Goal: Task Accomplishment & Management: Use online tool/utility

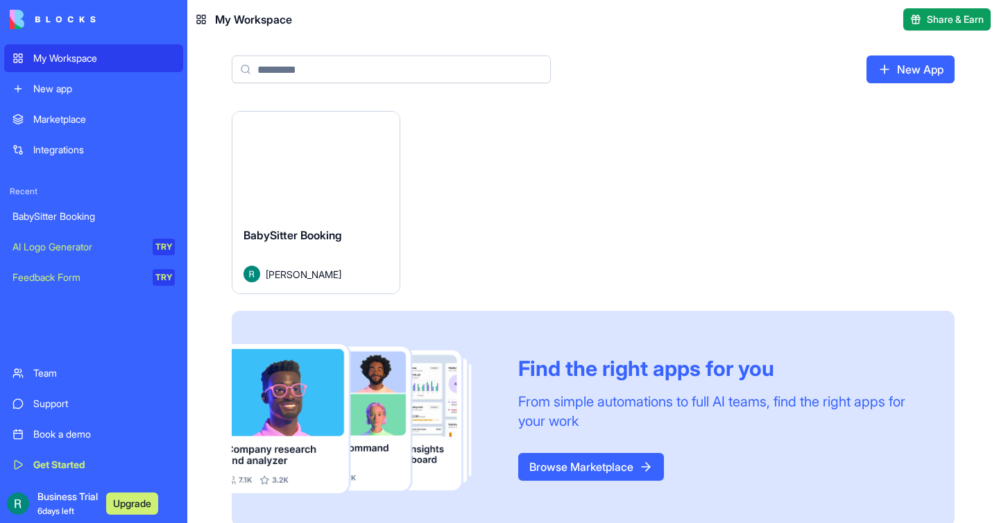
click at [307, 207] on div "Launch" at bounding box center [316, 164] width 167 height 104
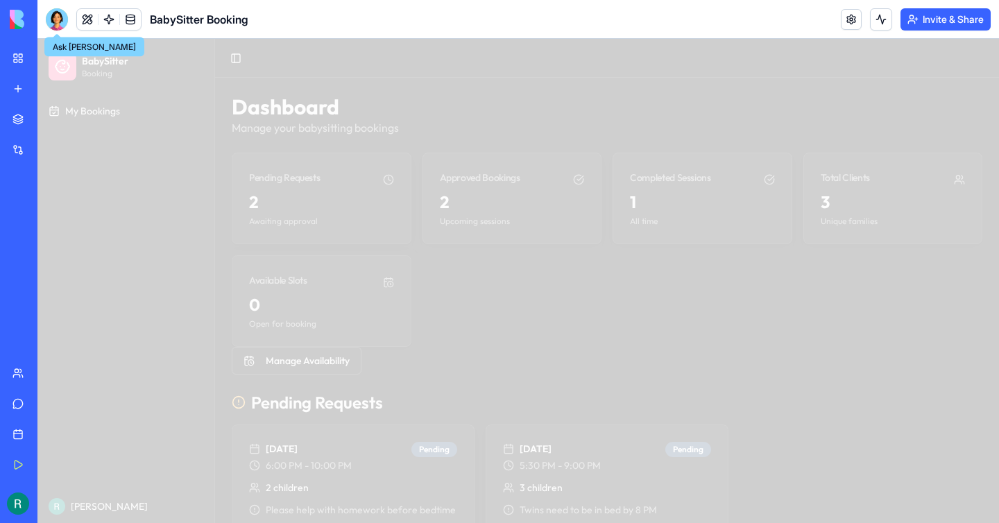
click at [53, 24] on div at bounding box center [57, 19] width 22 height 22
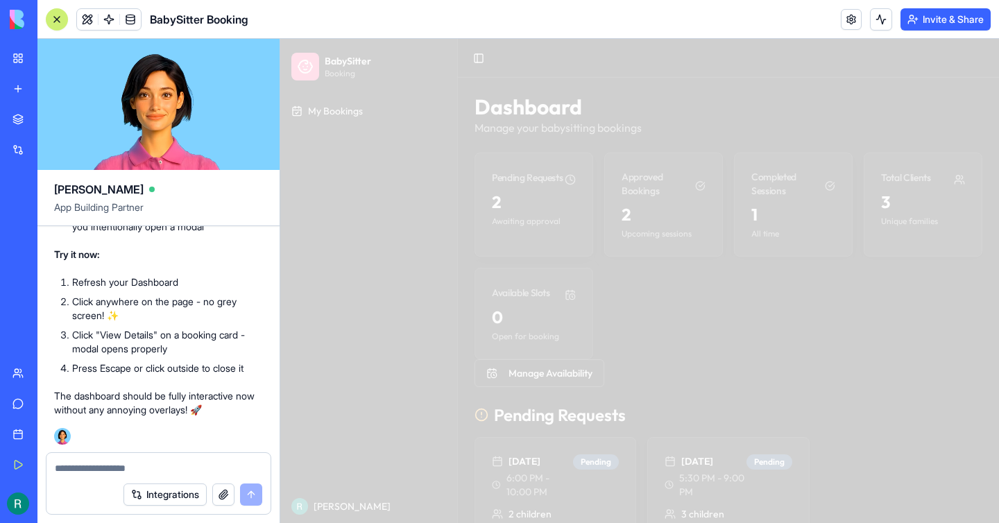
click at [113, 470] on textarea at bounding box center [159, 469] width 208 height 14
type textarea "**********"
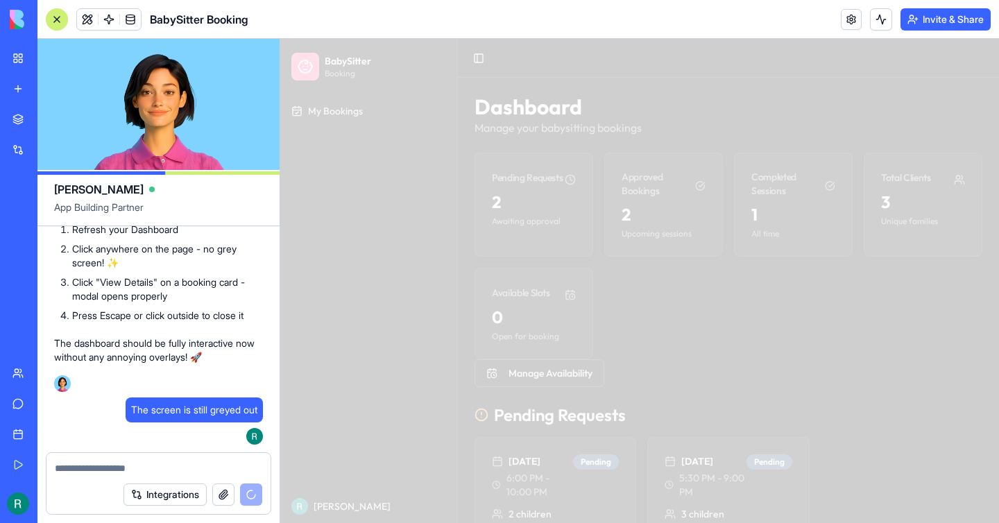
scroll to position [5100, 0]
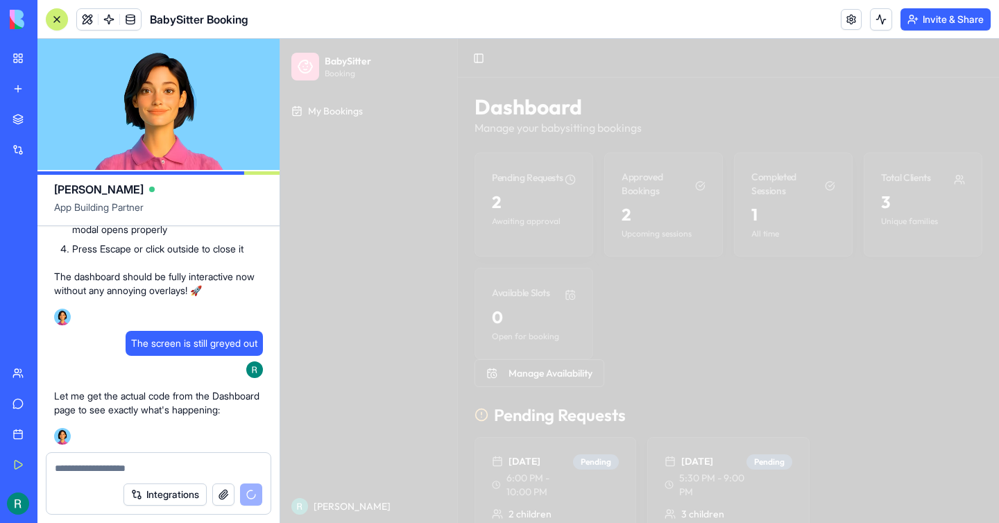
click at [385, 269] on div at bounding box center [639, 281] width 719 height 484
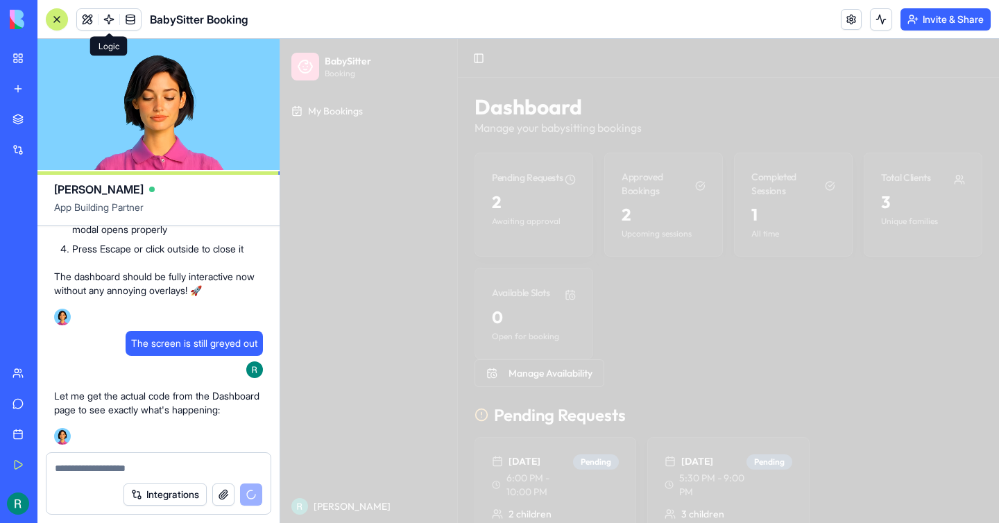
click at [111, 18] on link at bounding box center [109, 19] width 21 height 21
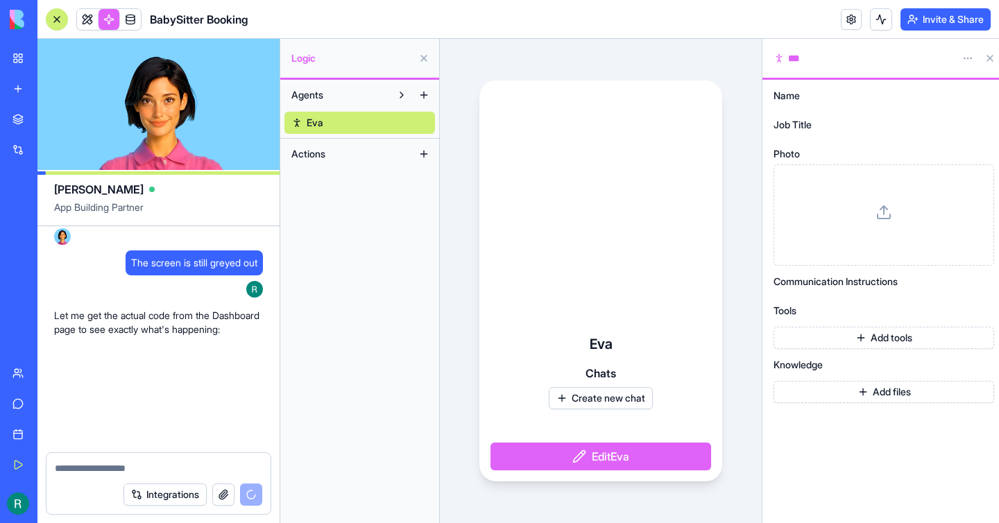
scroll to position [5180, 0]
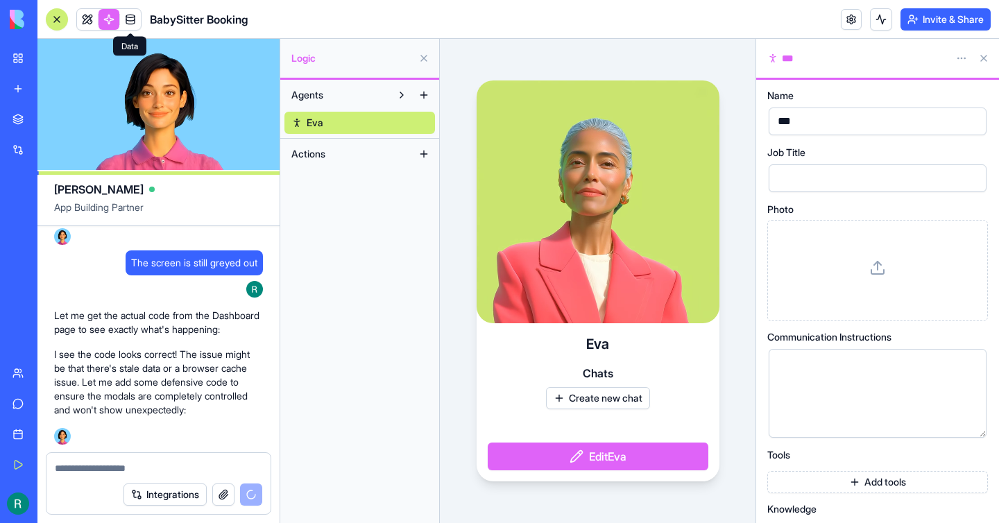
click at [131, 15] on link at bounding box center [130, 19] width 21 height 21
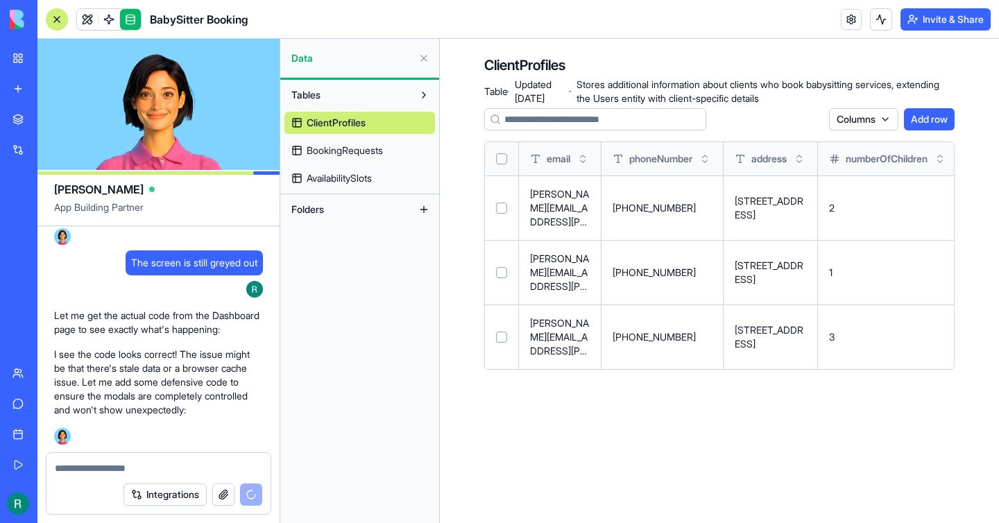
scroll to position [5205, 0]
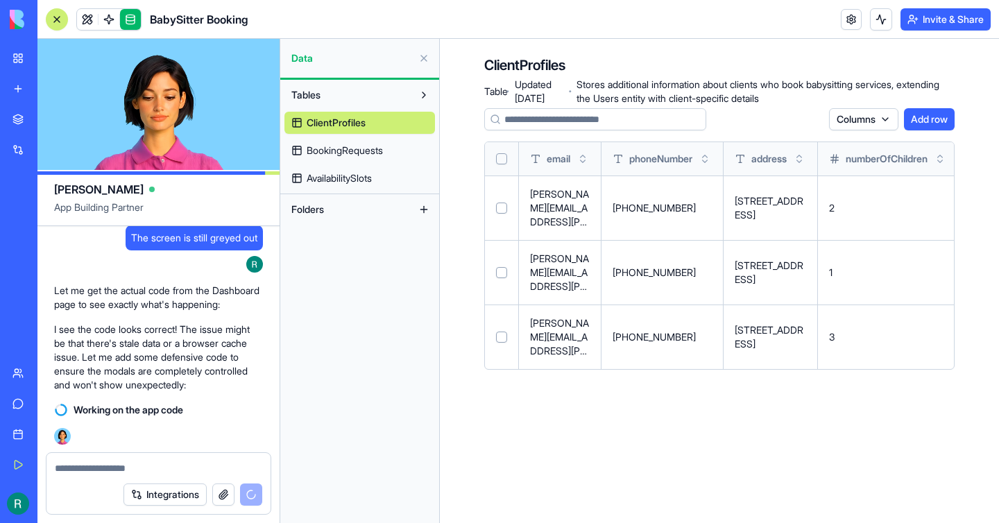
click at [360, 142] on link "BookingRequests" at bounding box center [360, 151] width 151 height 22
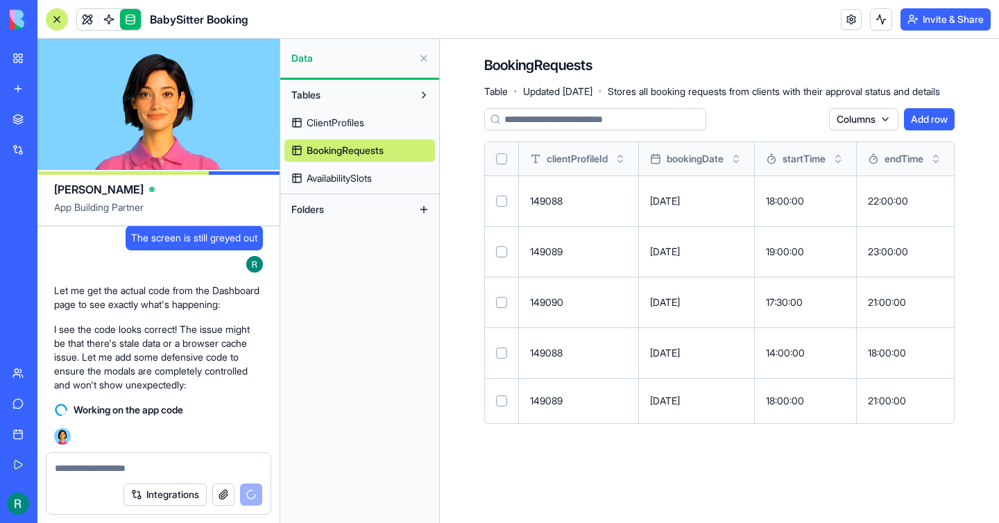
click at [352, 126] on span "ClientProfiles" at bounding box center [336, 123] width 58 height 14
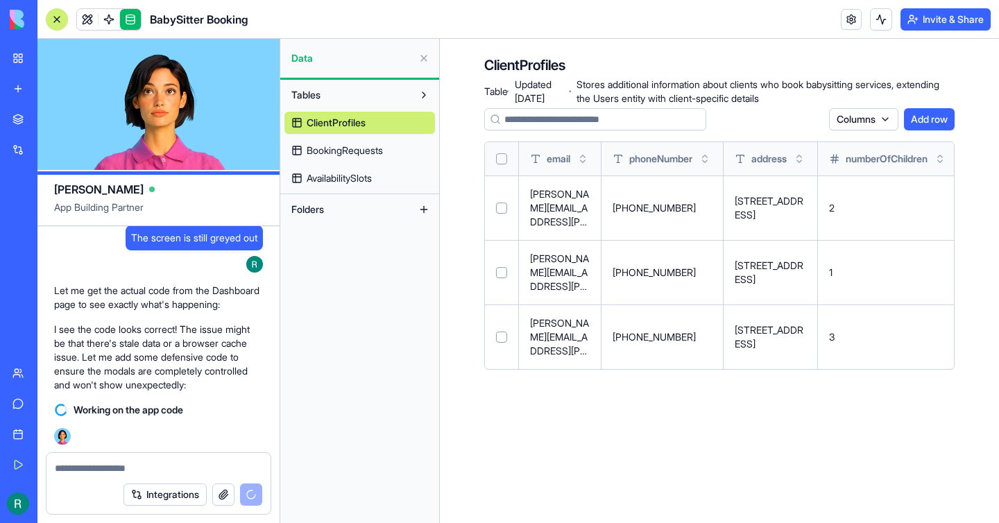
click at [372, 156] on span "BookingRequests" at bounding box center [345, 151] width 76 height 14
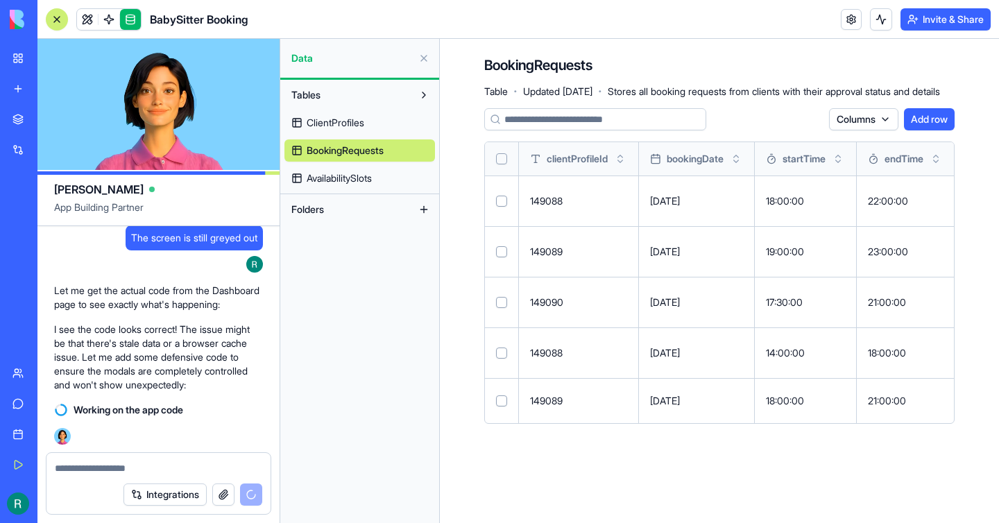
click at [385, 171] on link "AvailabilitySlots" at bounding box center [360, 178] width 151 height 22
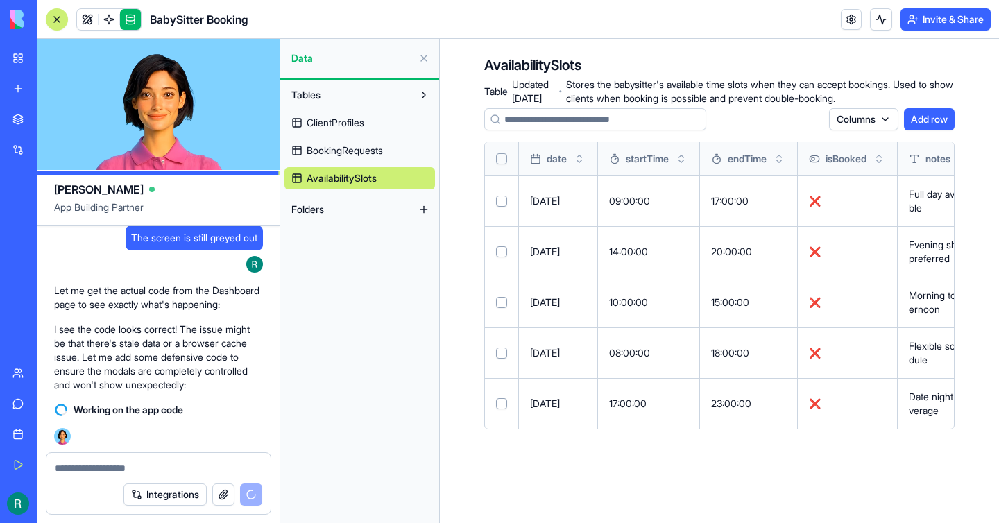
scroll to position [5230, 0]
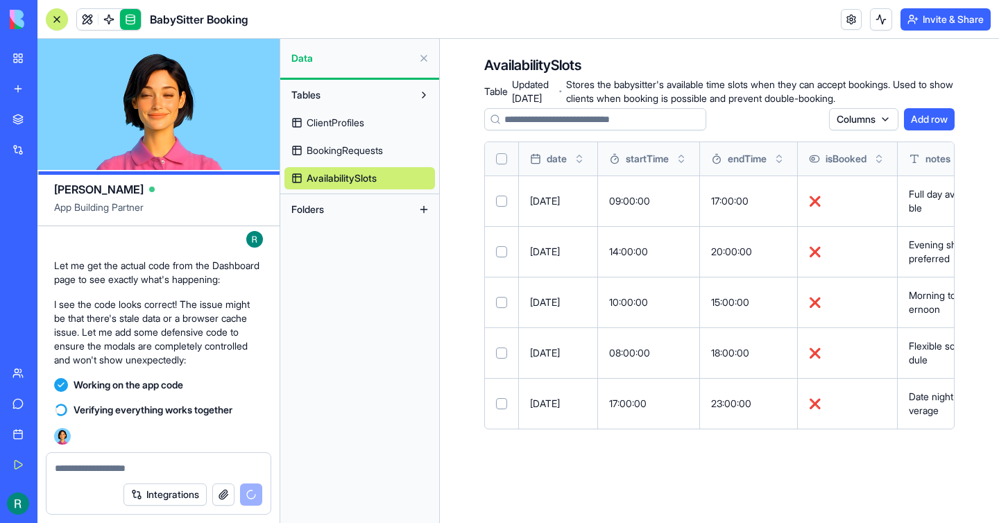
click at [311, 209] on span "Folders" at bounding box center [308, 210] width 33 height 14
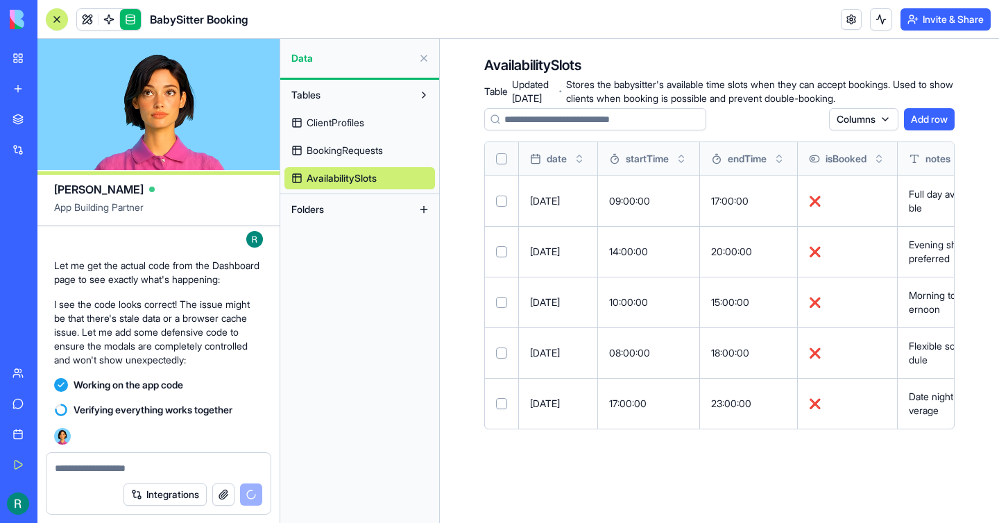
click at [419, 207] on button at bounding box center [424, 210] width 22 height 22
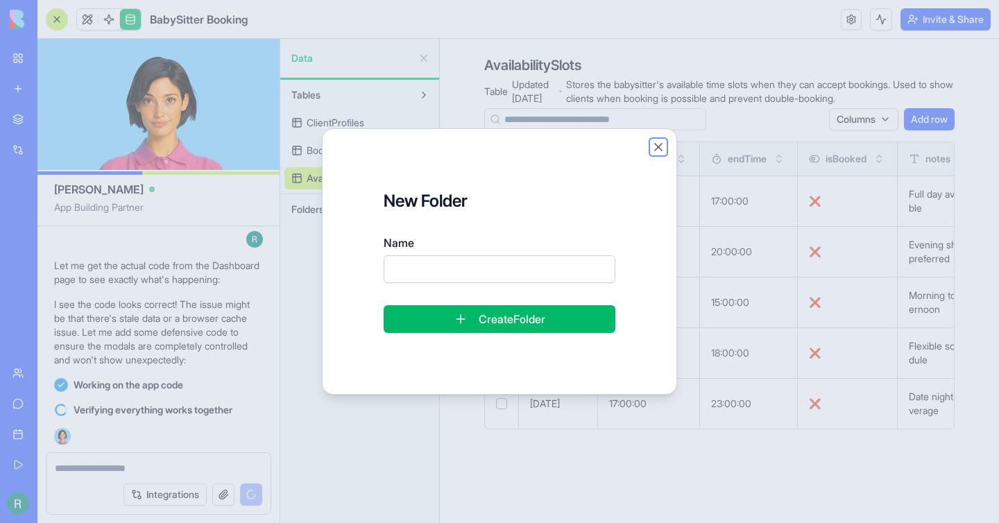
click at [658, 149] on button "Close" at bounding box center [659, 147] width 14 height 14
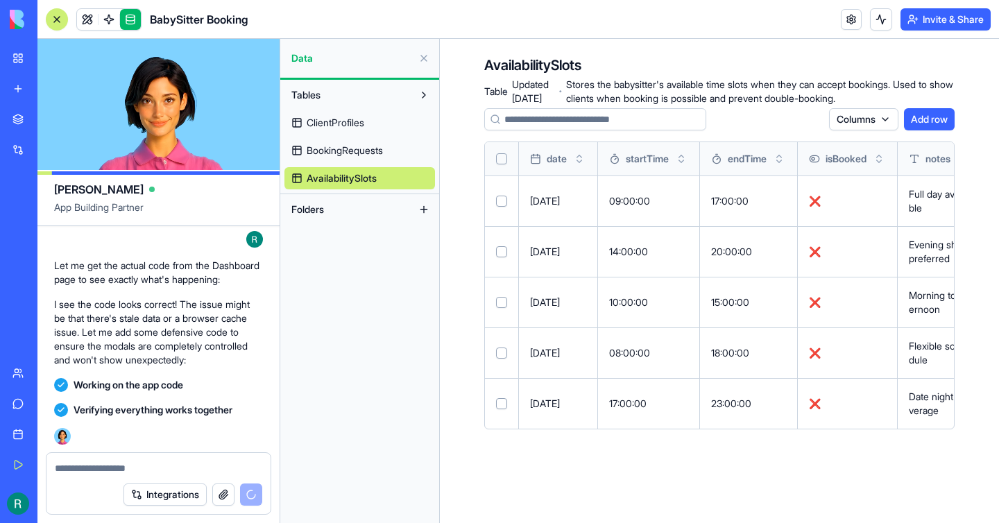
scroll to position [5659, 0]
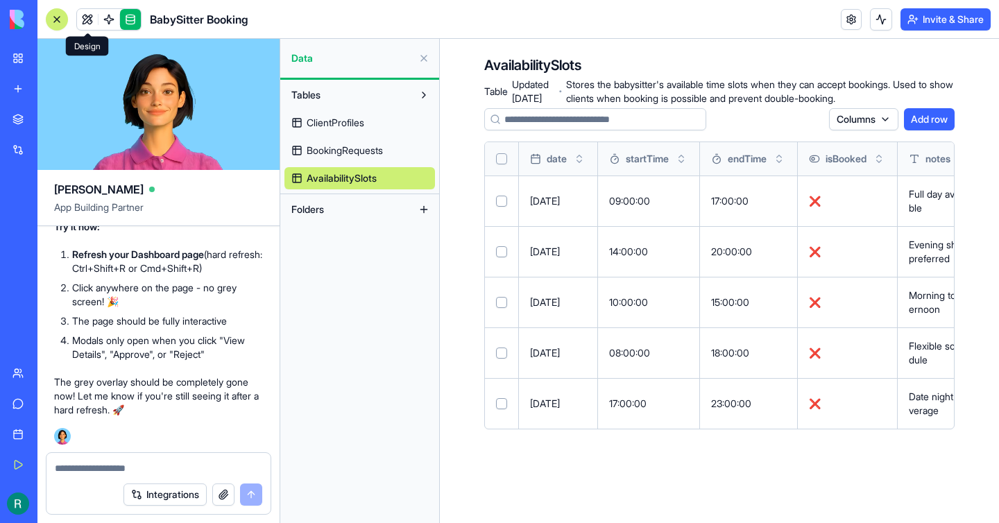
click at [83, 20] on link at bounding box center [87, 19] width 21 height 21
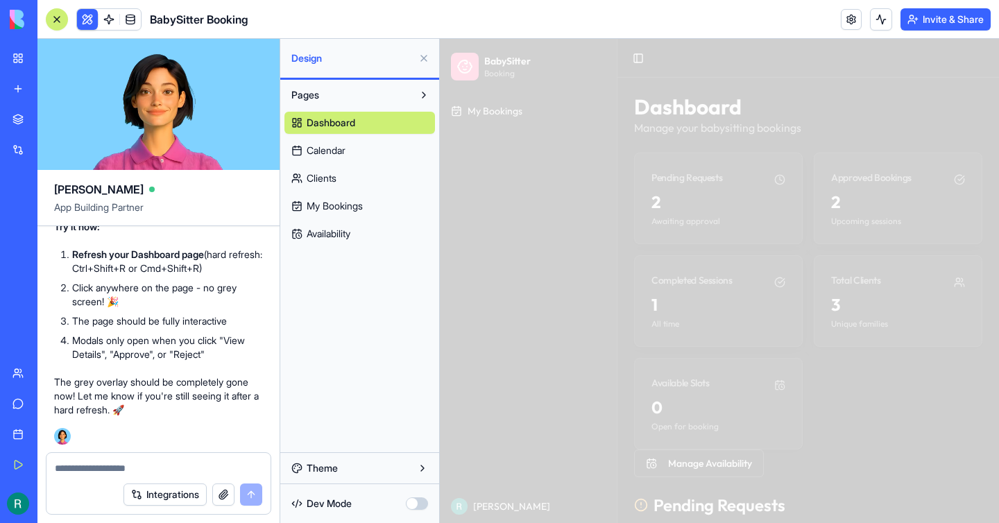
click at [422, 57] on button at bounding box center [424, 58] width 22 height 22
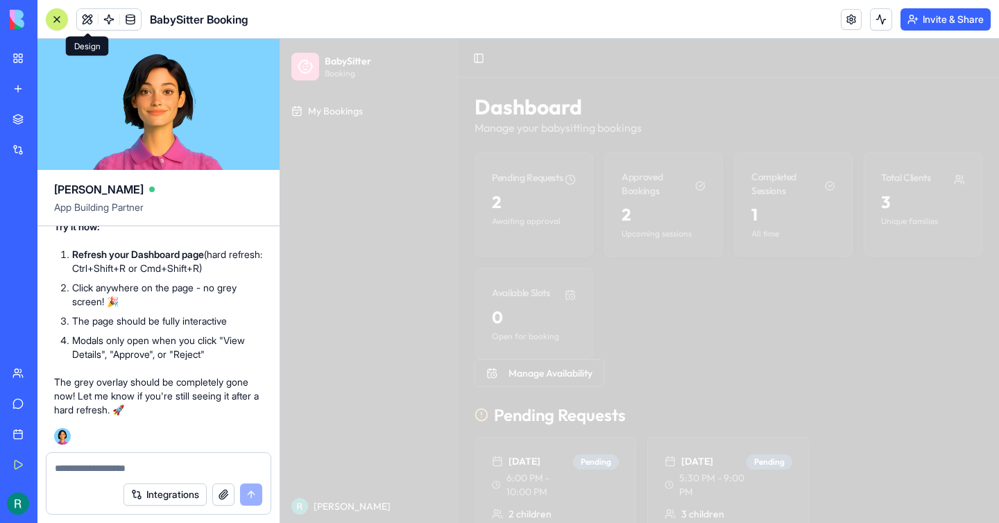
click at [513, 164] on div at bounding box center [639, 281] width 719 height 484
click at [152, 465] on textarea at bounding box center [159, 469] width 208 height 14
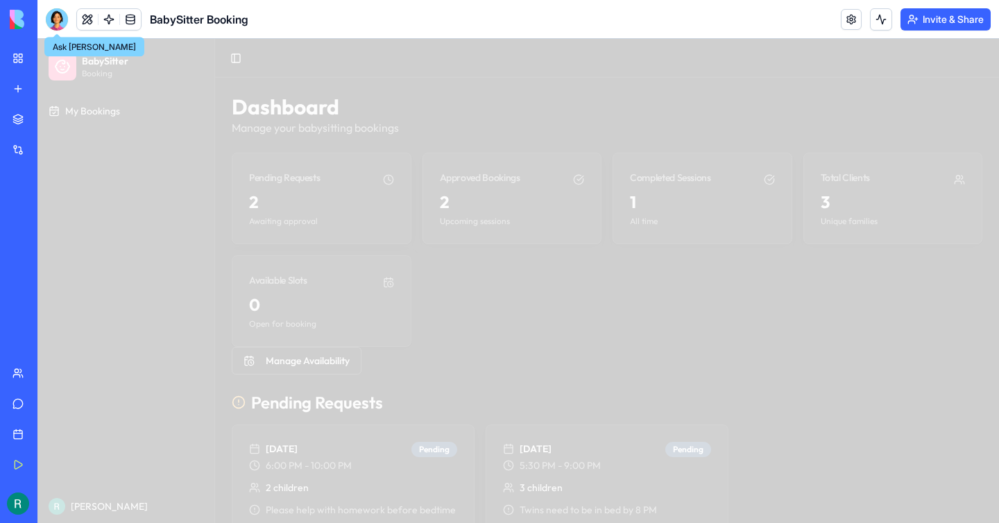
click at [50, 18] on div at bounding box center [57, 19] width 22 height 22
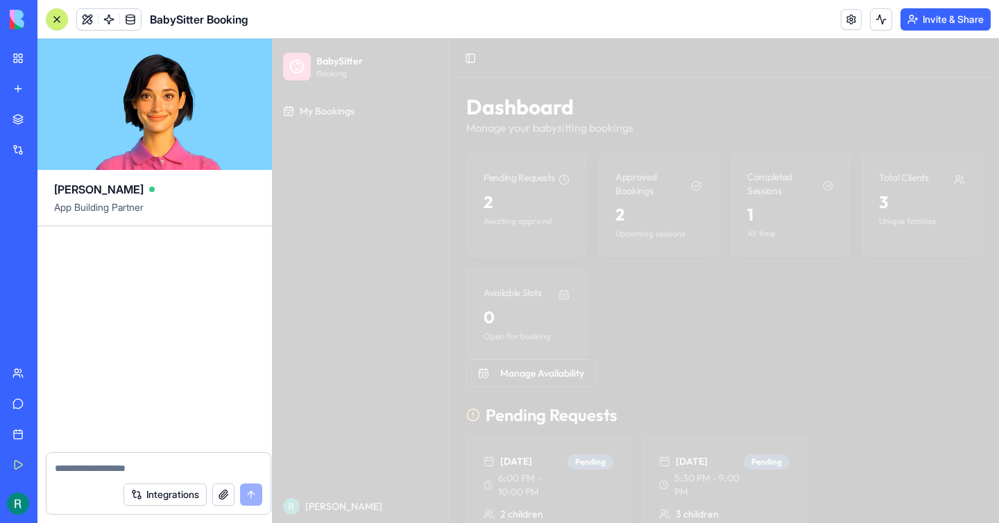
scroll to position [5659, 0]
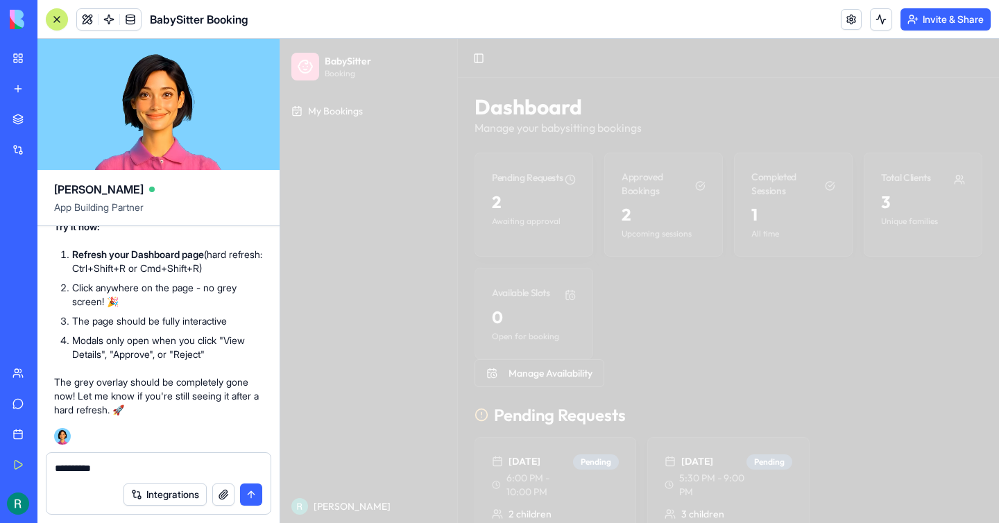
type textarea "**********"
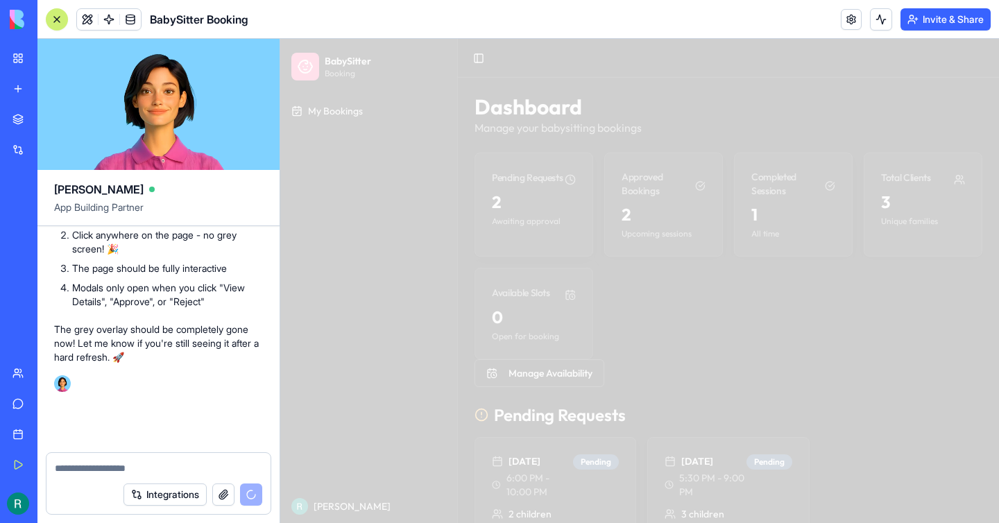
scroll to position [5711, 0]
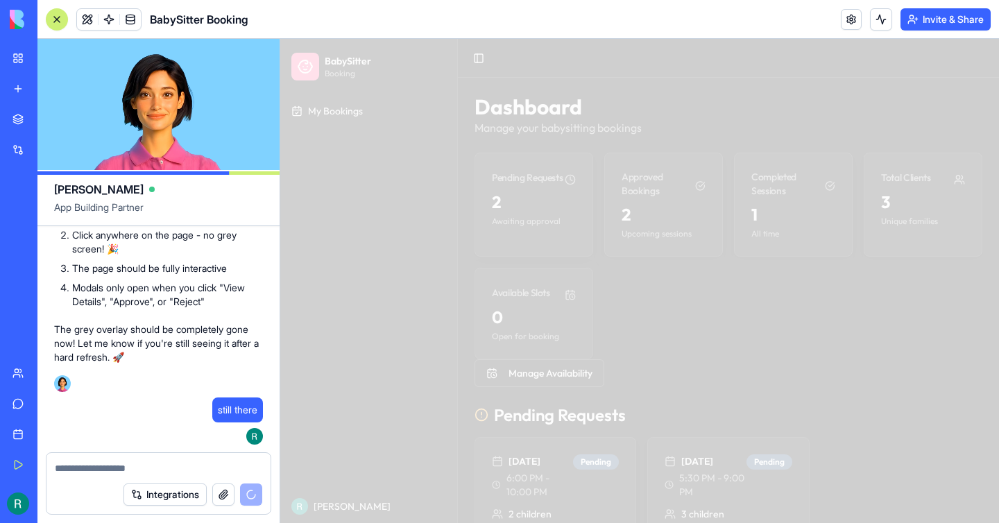
click at [64, 15] on button at bounding box center [57, 19] width 22 height 22
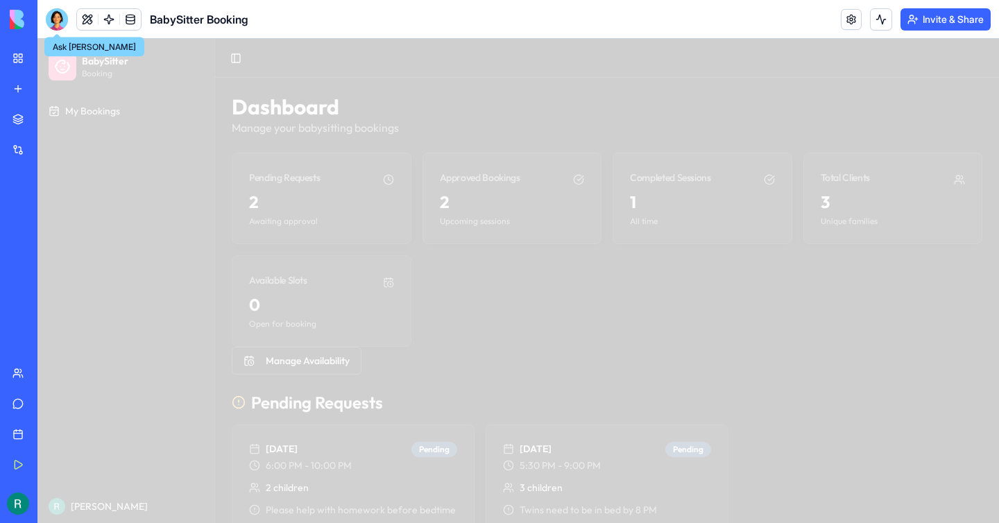
click at [51, 23] on div at bounding box center [57, 19] width 22 height 22
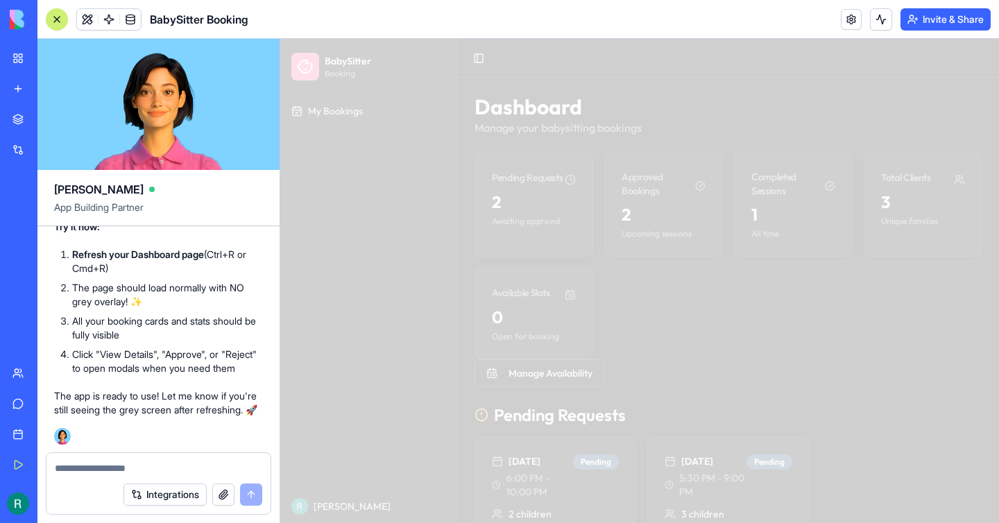
scroll to position [6428, 0]
click at [423, 237] on div at bounding box center [639, 281] width 719 height 484
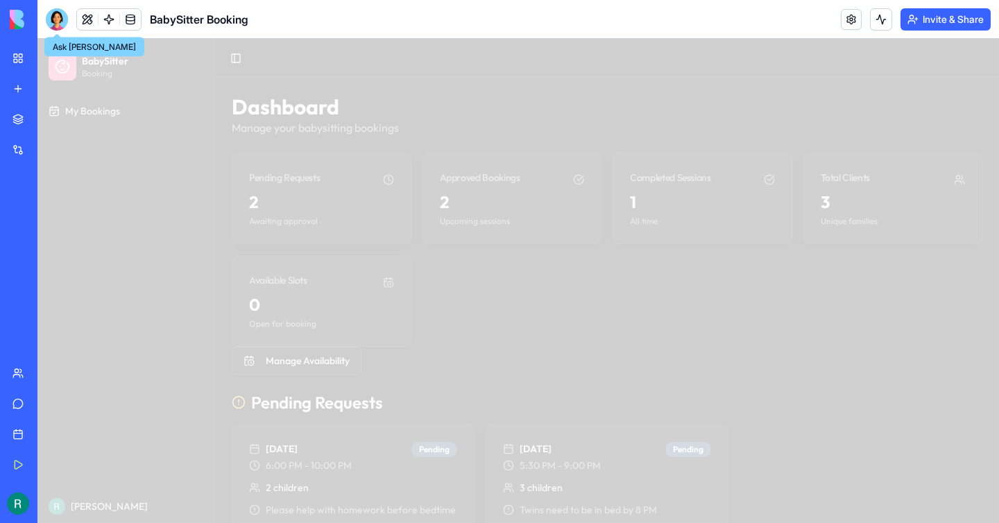
click at [54, 18] on div at bounding box center [57, 19] width 22 height 22
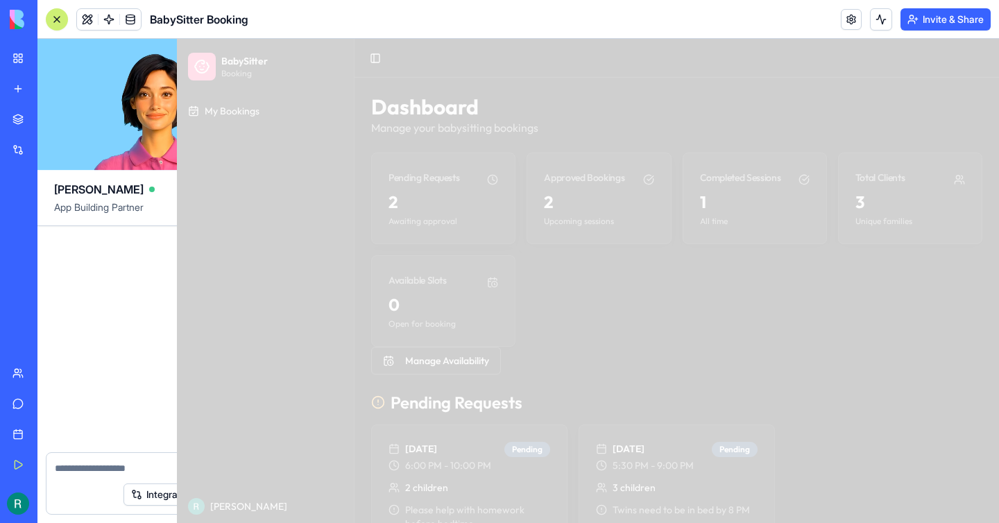
scroll to position [6478, 0]
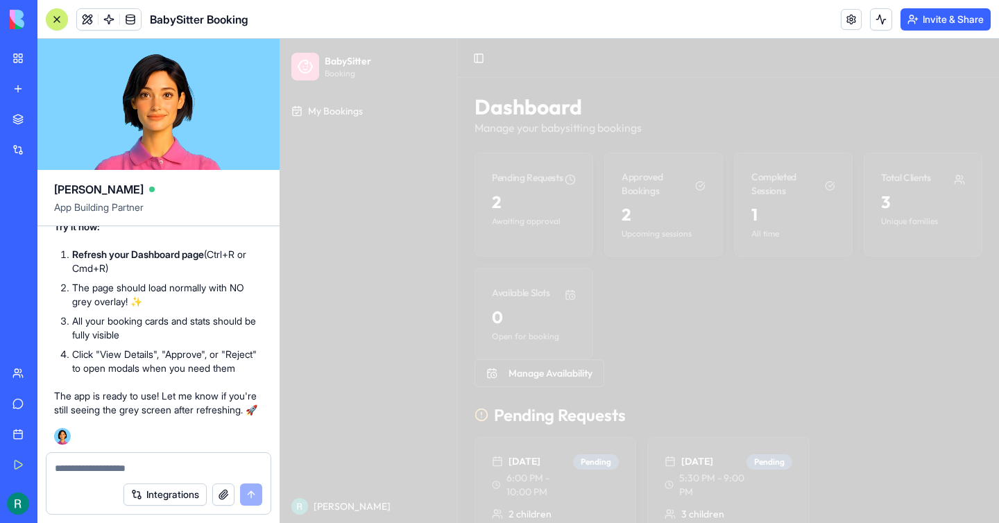
click at [81, 468] on textarea at bounding box center [159, 469] width 208 height 14
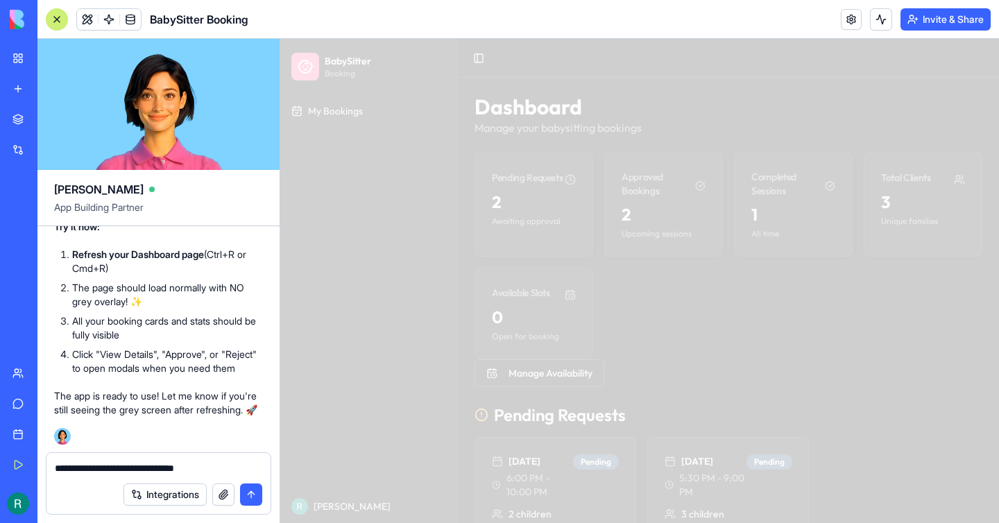
type textarea "**********"
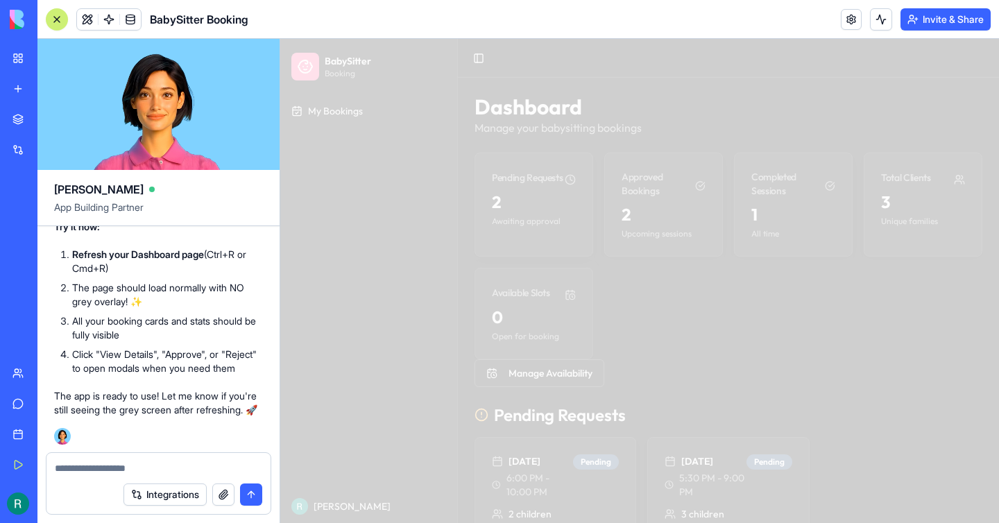
scroll to position [6530, 0]
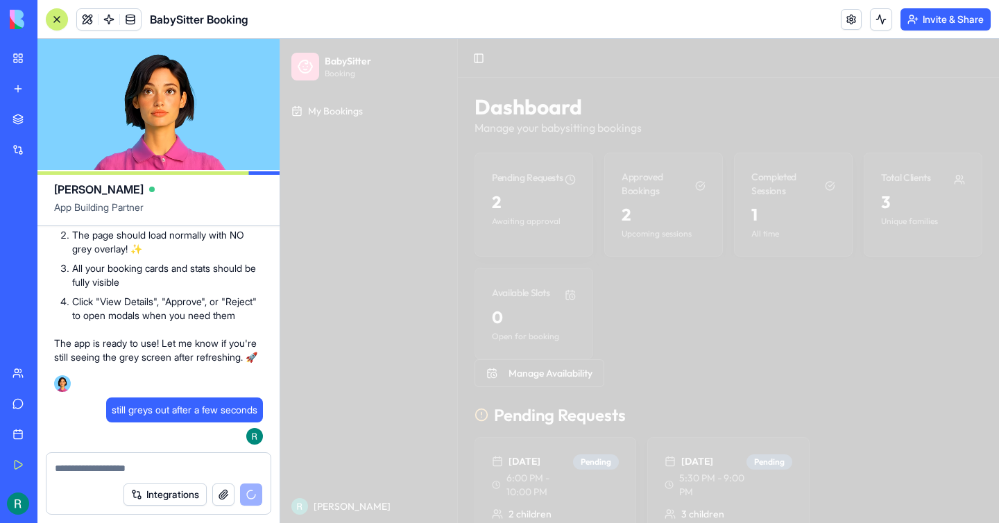
click at [59, 17] on div at bounding box center [56, 19] width 11 height 11
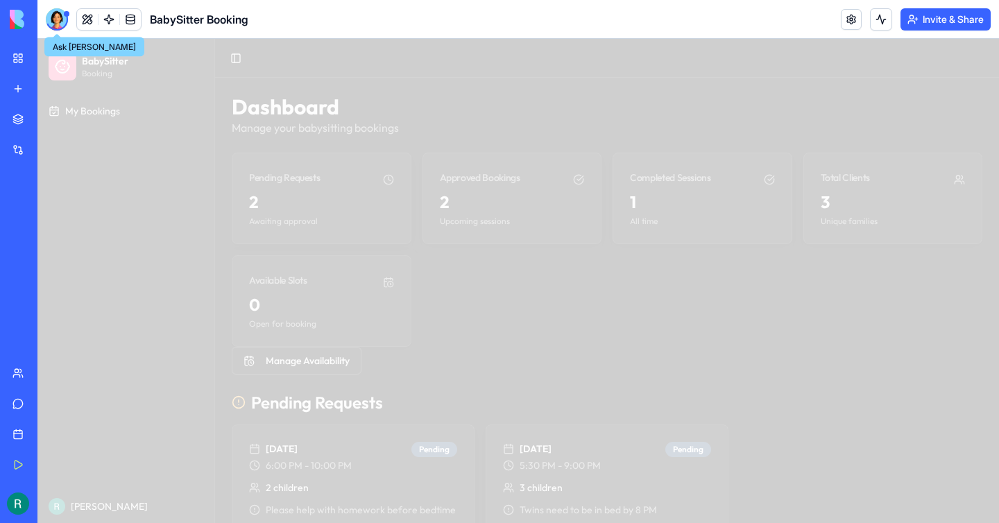
click at [54, 17] on div at bounding box center [57, 19] width 22 height 22
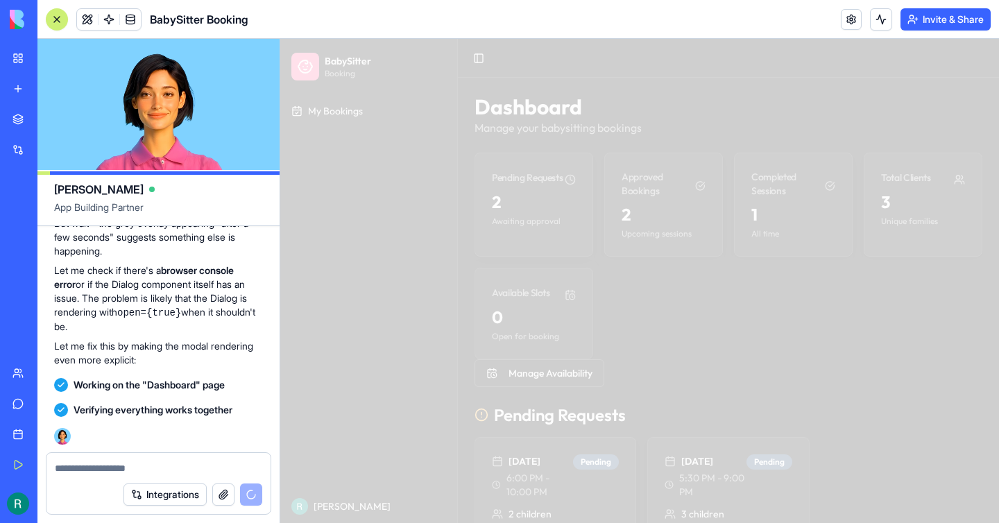
scroll to position [7230, 0]
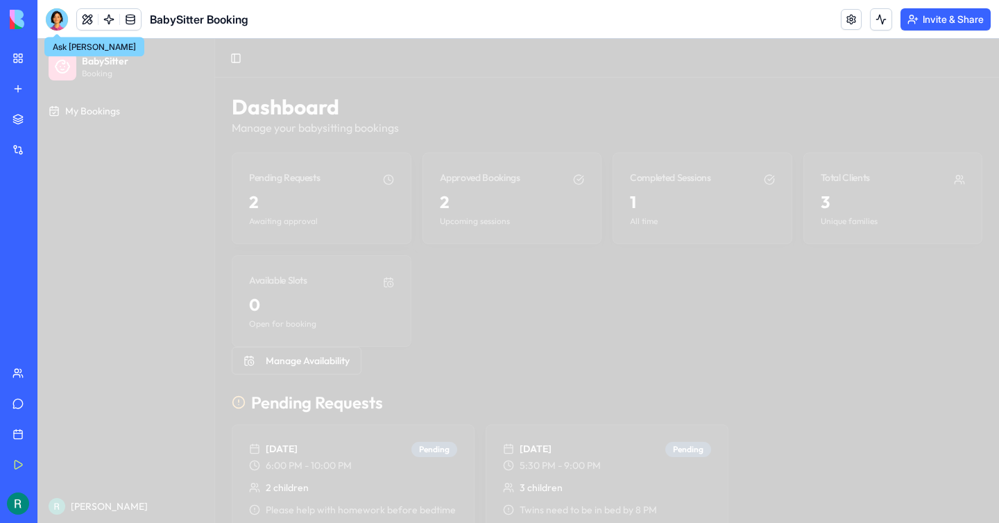
click at [58, 22] on div at bounding box center [57, 19] width 22 height 22
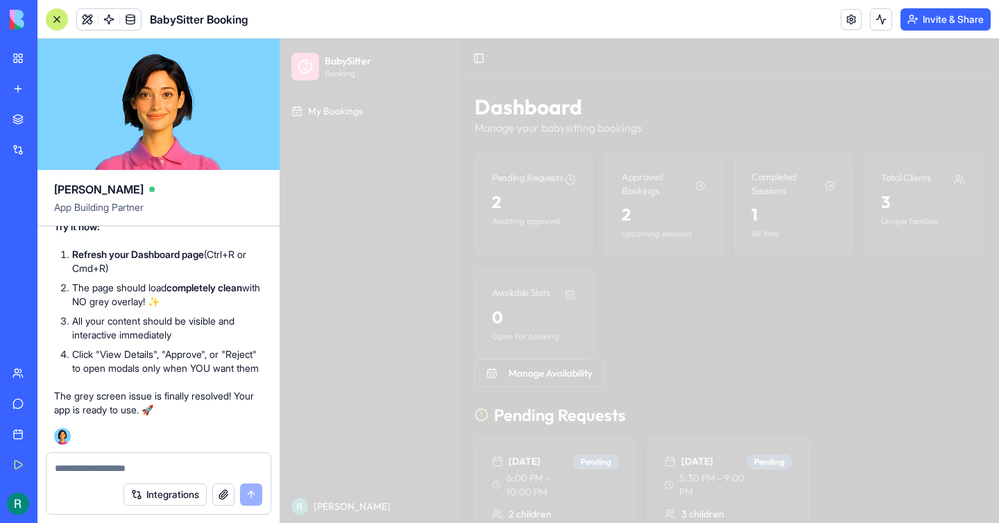
click at [394, 301] on div at bounding box center [639, 281] width 719 height 484
click at [199, 14] on span "BabySitter Booking" at bounding box center [199, 19] width 99 height 17
click at [62, 15] on div at bounding box center [56, 19] width 11 height 11
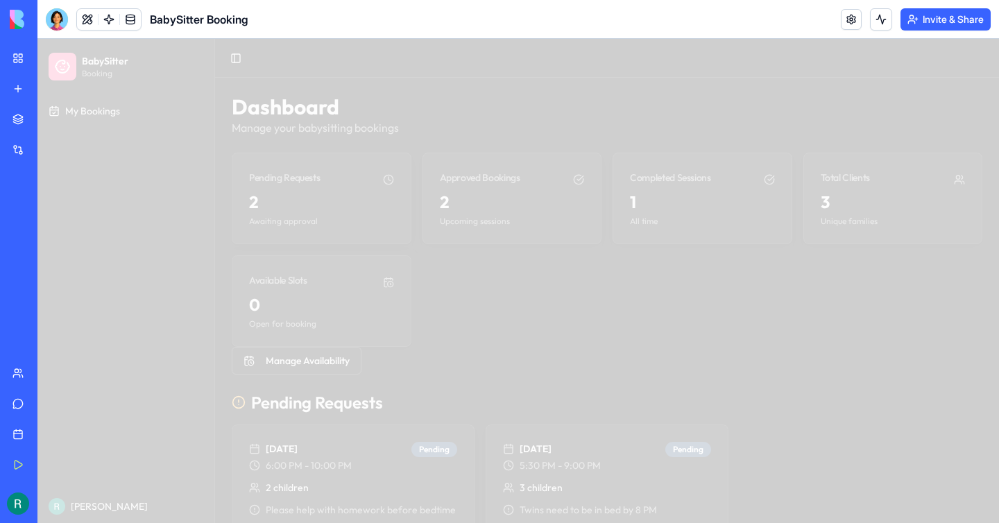
click at [18, 56] on link "My Workspace" at bounding box center [32, 58] width 56 height 28
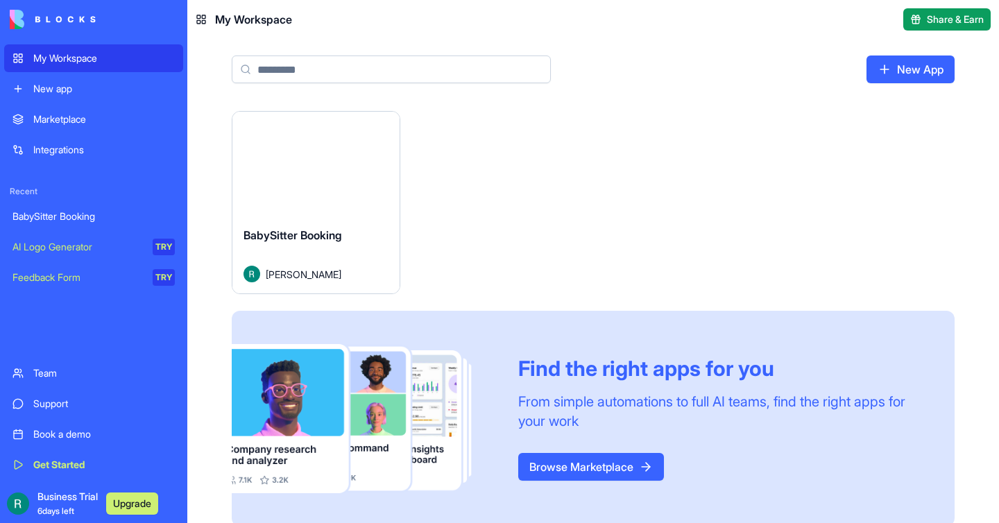
click at [309, 160] on button "Launch" at bounding box center [316, 164] width 104 height 28
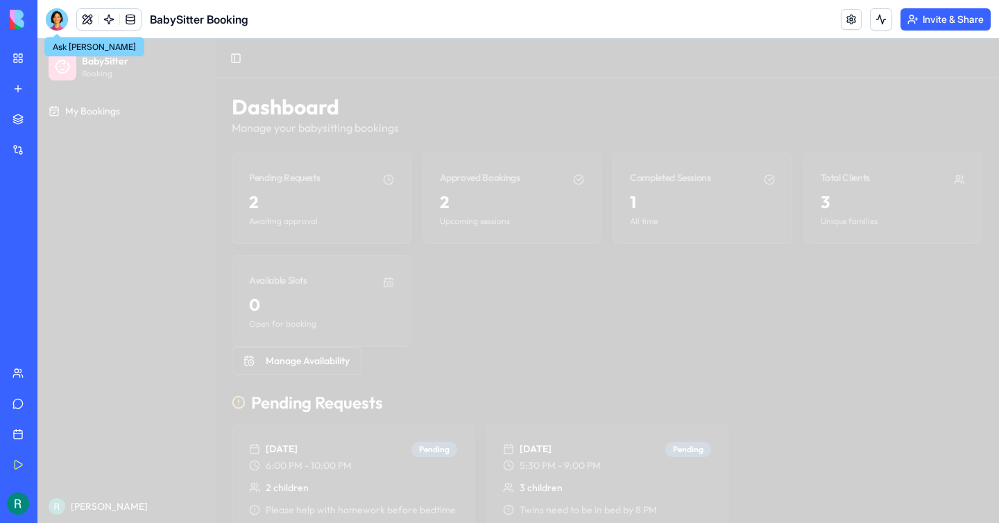
click at [53, 20] on div at bounding box center [57, 19] width 22 height 22
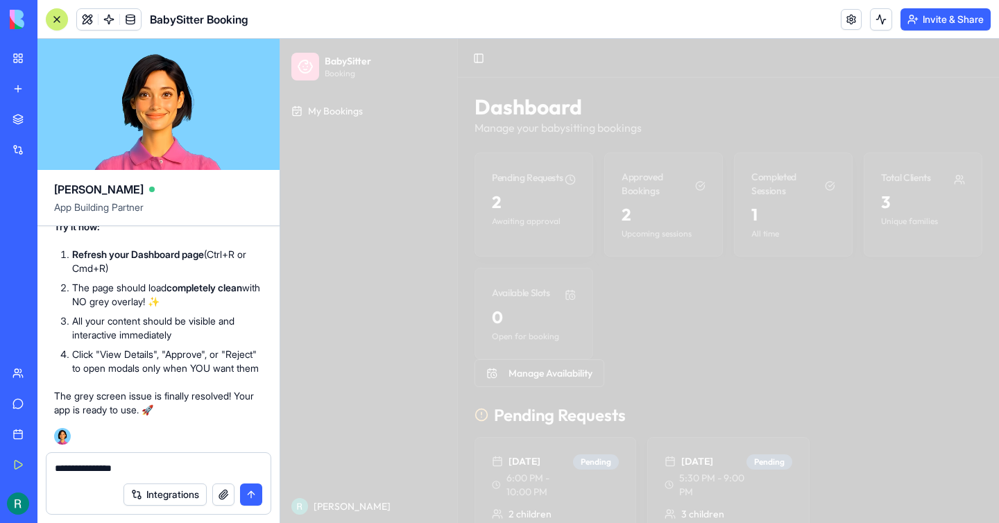
type textarea "**********"
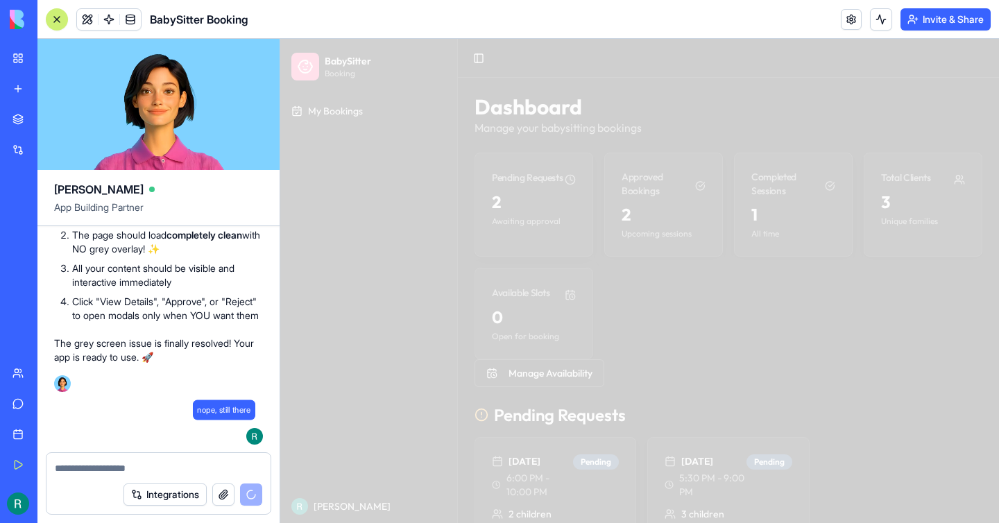
scroll to position [7283, 0]
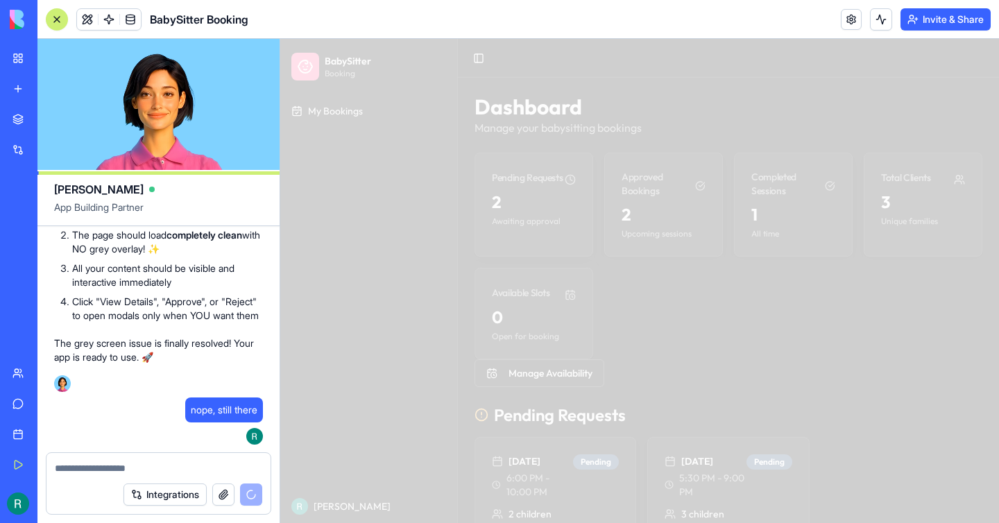
click at [65, 13] on button at bounding box center [57, 19] width 22 height 22
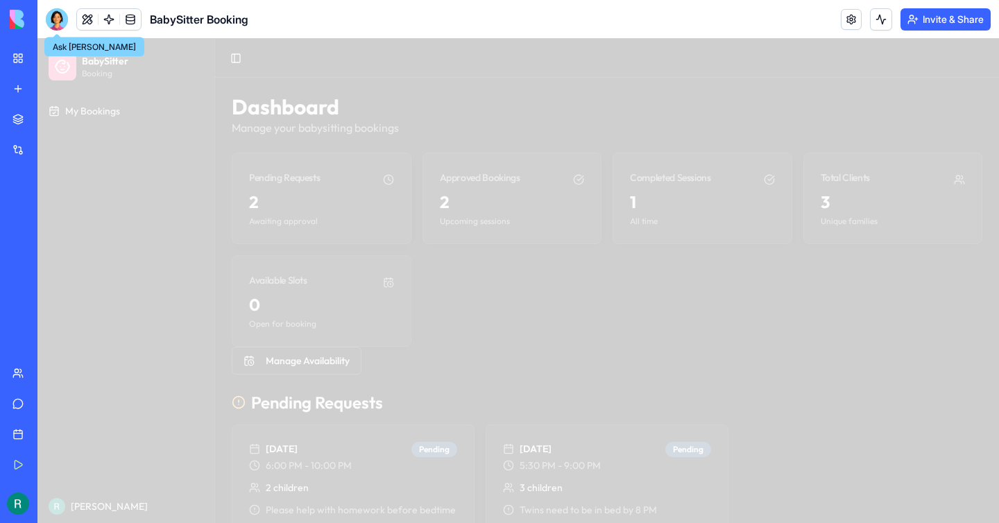
click at [51, 18] on div at bounding box center [57, 19] width 22 height 22
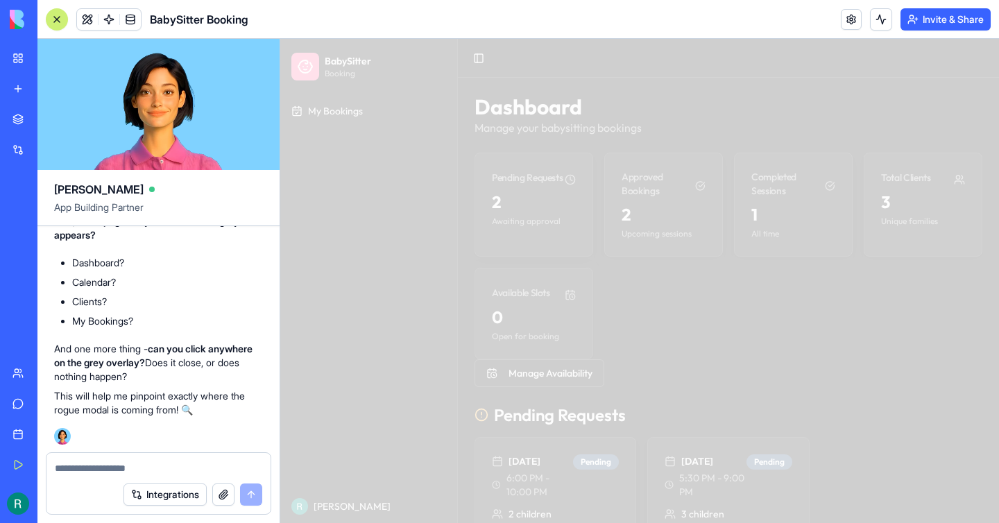
scroll to position [7816, 0]
click at [372, 334] on div at bounding box center [639, 281] width 719 height 484
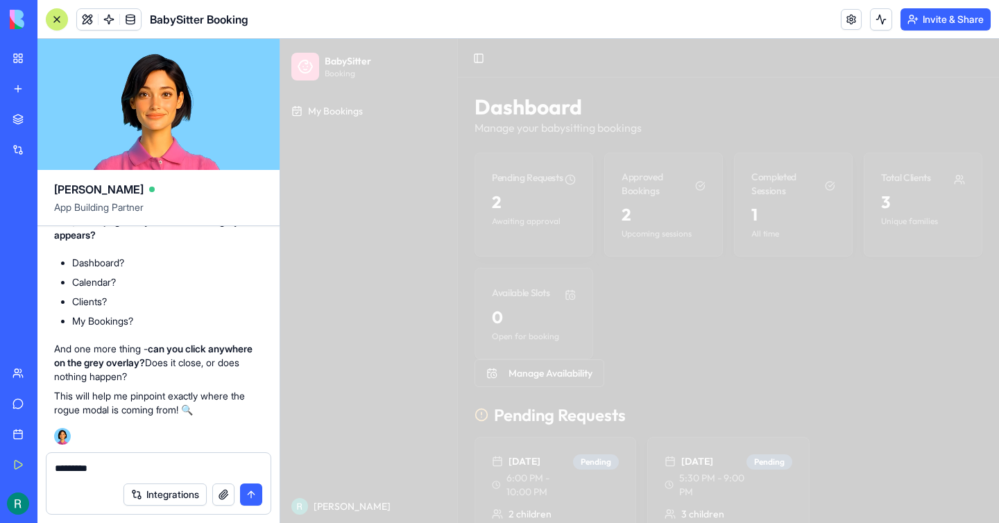
click at [372, 334] on div at bounding box center [639, 281] width 719 height 484
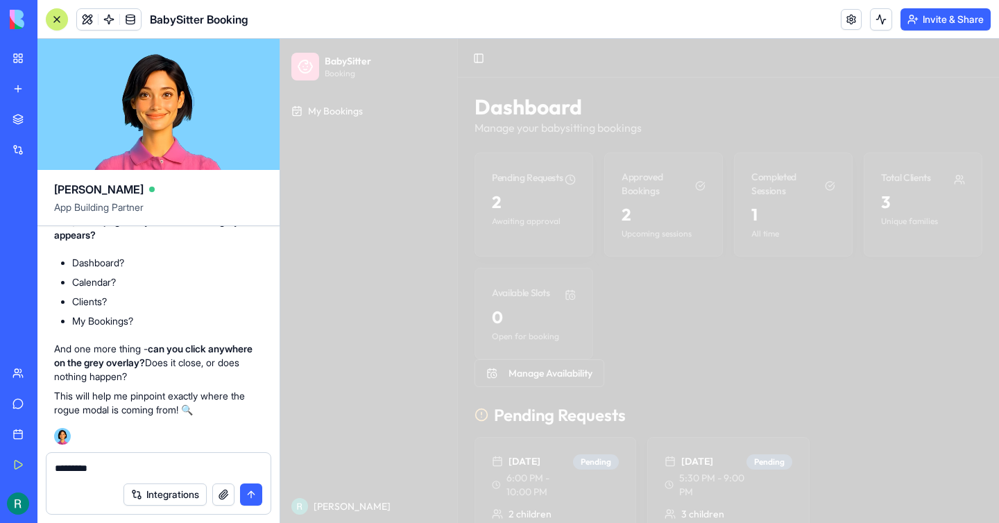
click at [372, 334] on div at bounding box center [639, 281] width 719 height 484
click at [345, 515] on div at bounding box center [639, 281] width 719 height 484
click at [578, 391] on div at bounding box center [639, 281] width 719 height 484
click at [579, 391] on div at bounding box center [639, 281] width 719 height 484
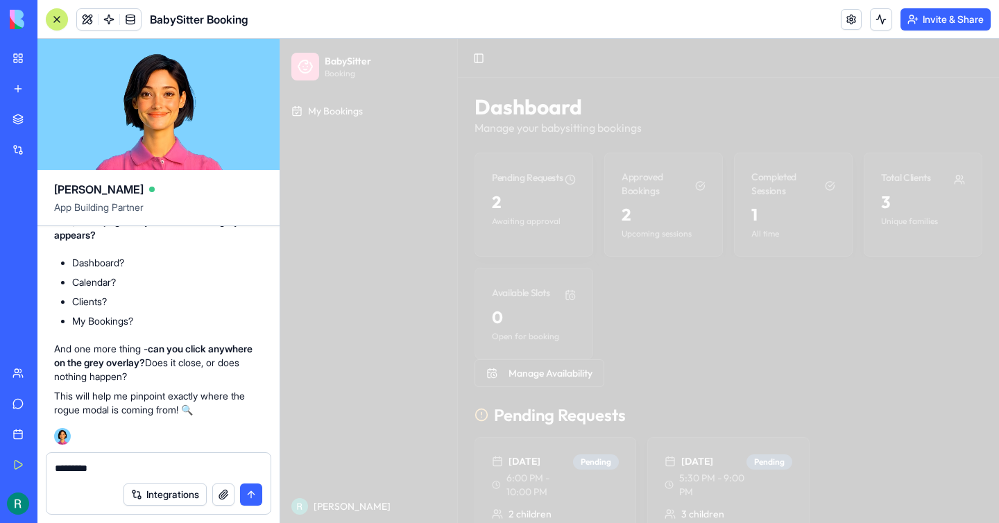
click at [579, 391] on div at bounding box center [639, 281] width 719 height 484
click at [152, 459] on div "*********" at bounding box center [159, 464] width 224 height 22
click at [139, 466] on textarea "*********" at bounding box center [159, 469] width 208 height 14
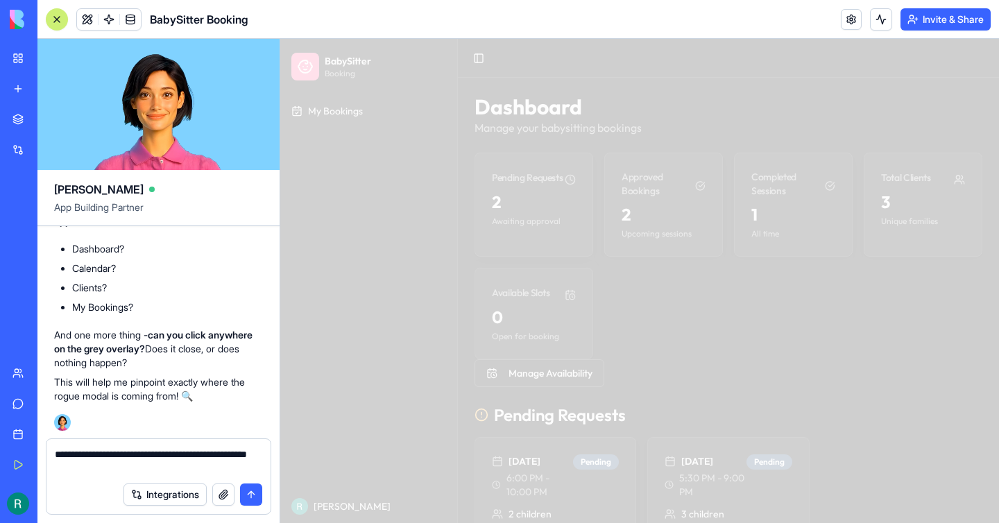
type textarea "**********"
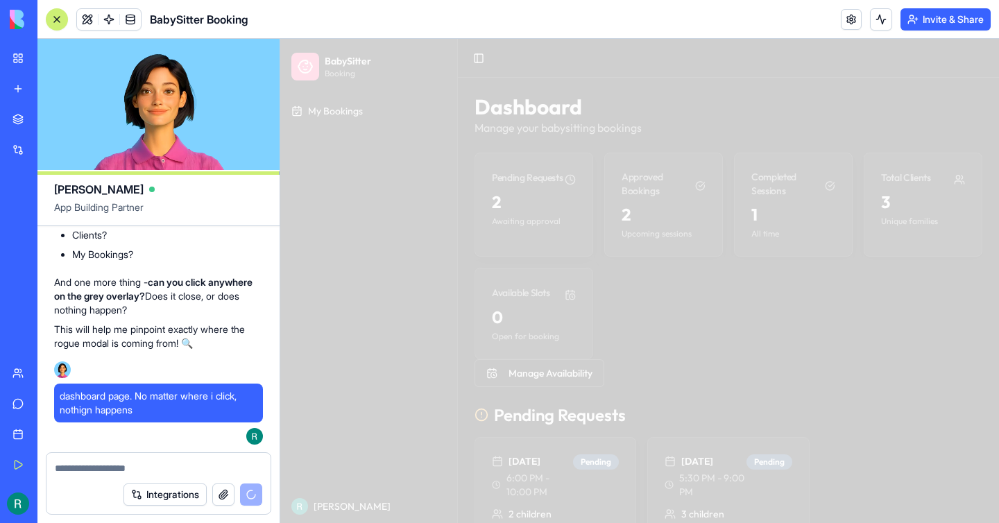
scroll to position [7991, 0]
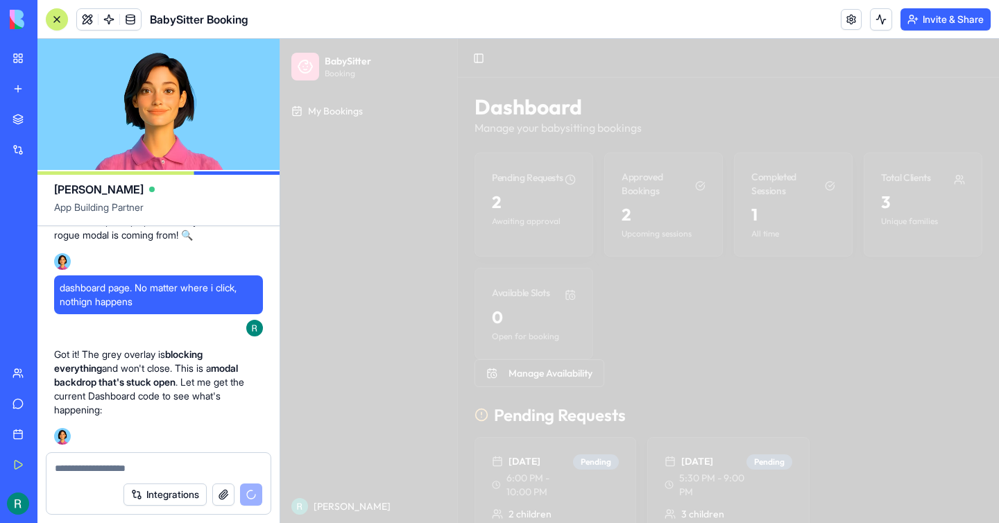
click at [56, 22] on div at bounding box center [56, 19] width 11 height 11
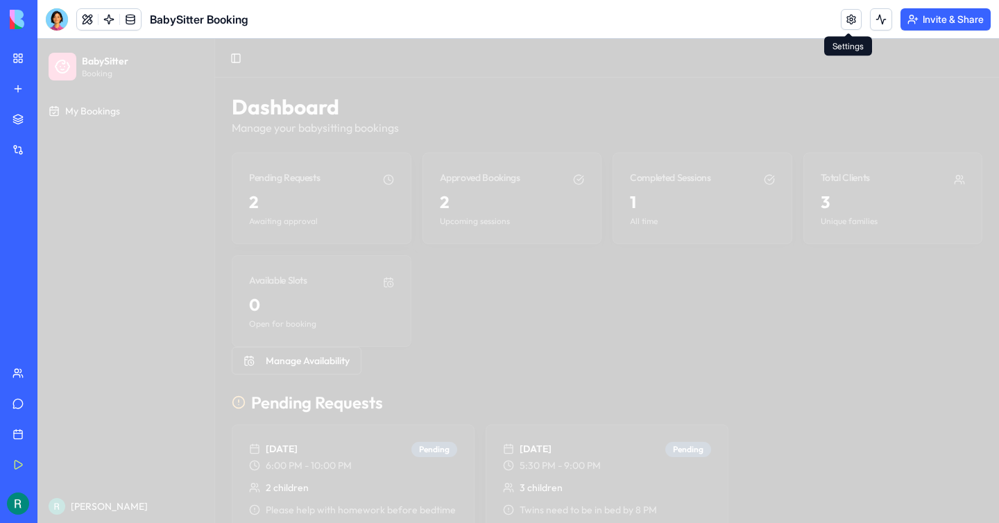
click at [850, 22] on link at bounding box center [851, 19] width 21 height 21
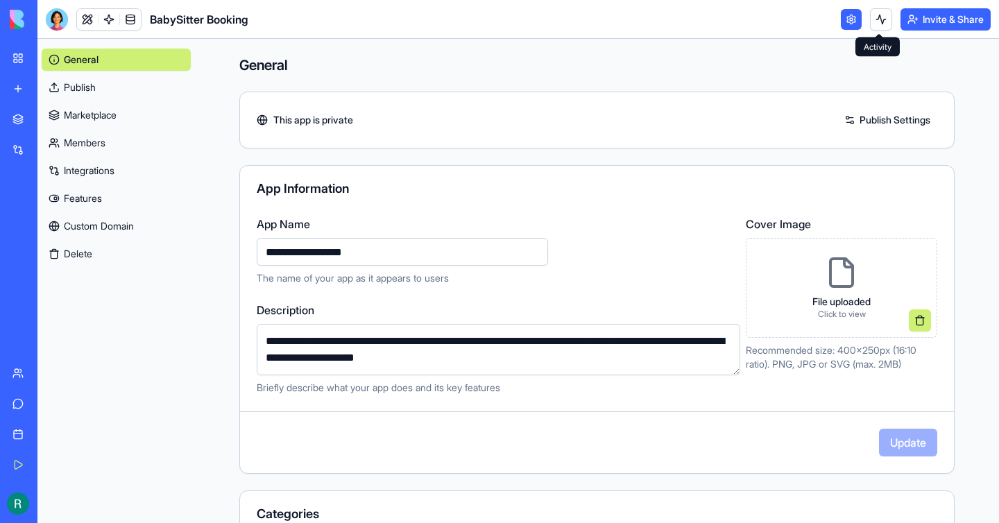
click at [877, 18] on button at bounding box center [881, 19] width 22 height 22
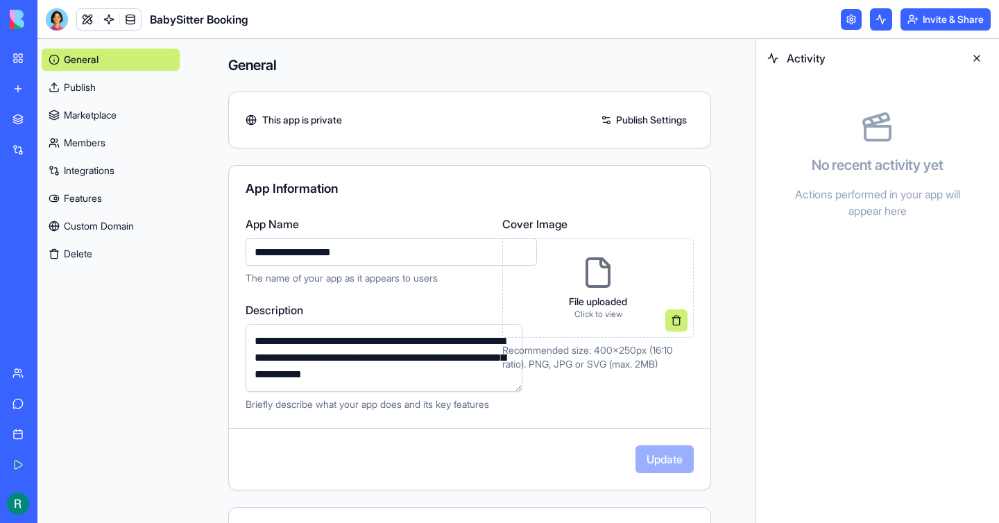
click at [856, 17] on link at bounding box center [851, 19] width 21 height 21
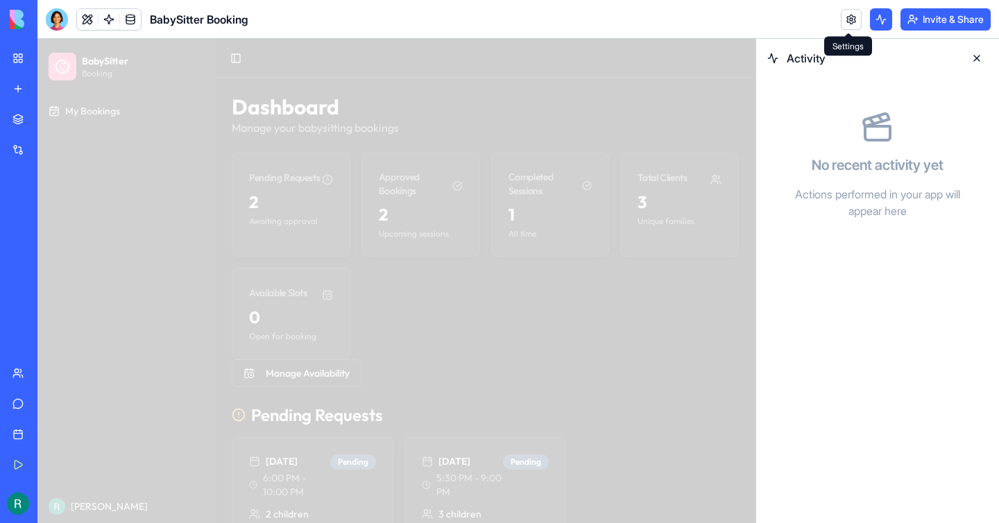
click at [978, 56] on button at bounding box center [977, 58] width 22 height 22
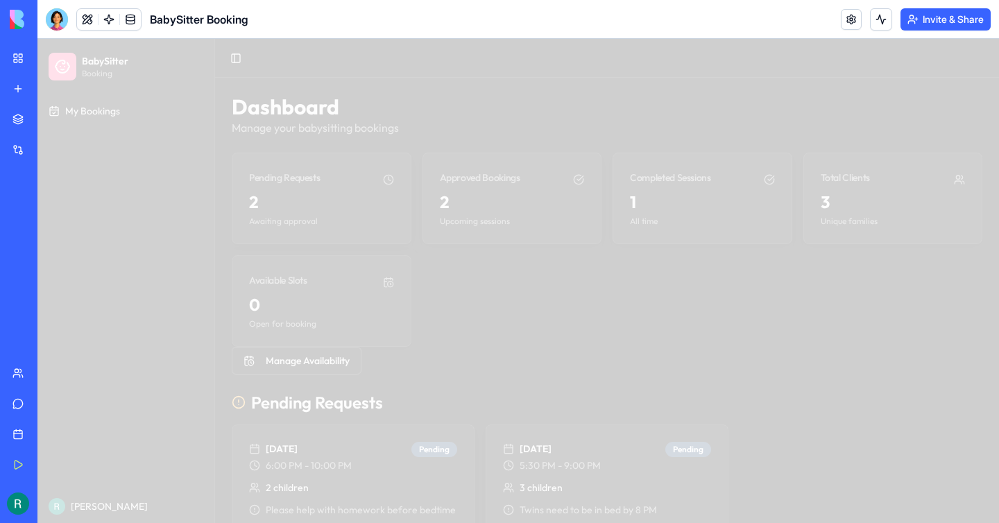
click at [426, 106] on div at bounding box center [518, 281] width 962 height 484
click at [304, 272] on div at bounding box center [518, 281] width 962 height 484
click at [84, 23] on button at bounding box center [87, 19] width 21 height 21
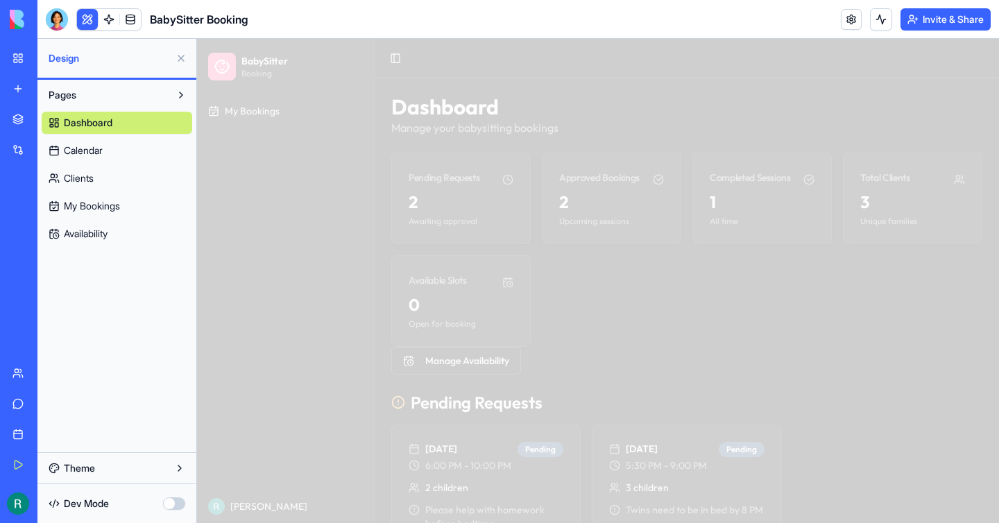
click at [176, 504] on button "button" at bounding box center [174, 504] width 22 height 12
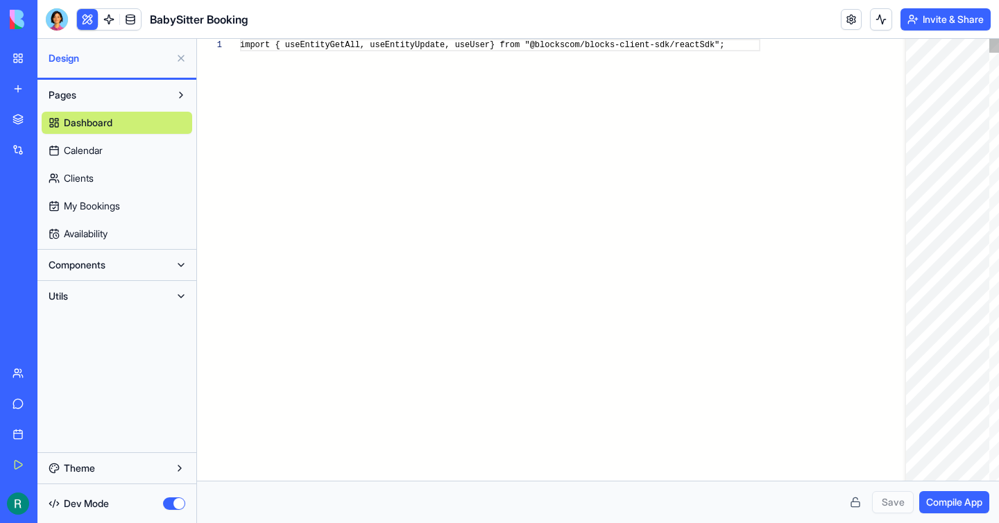
scroll to position [125, 0]
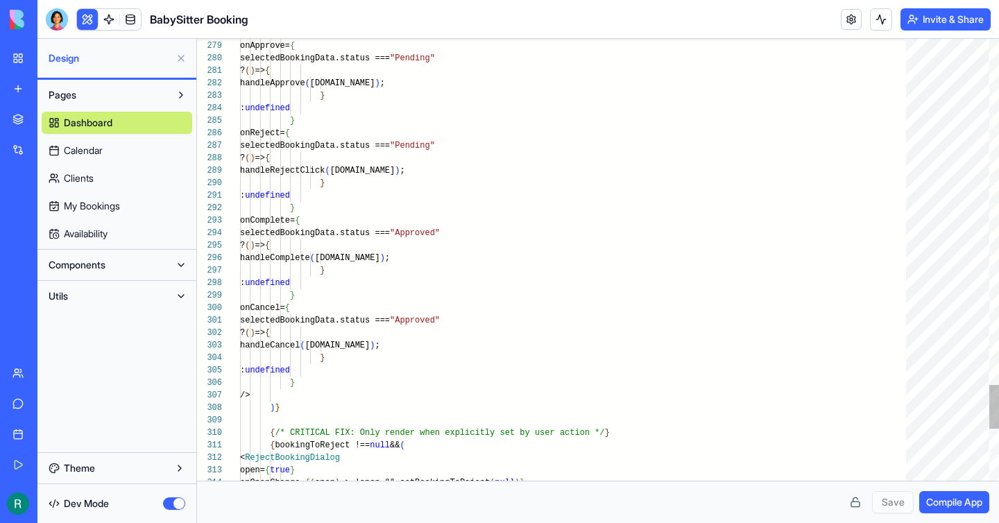
type button "on"
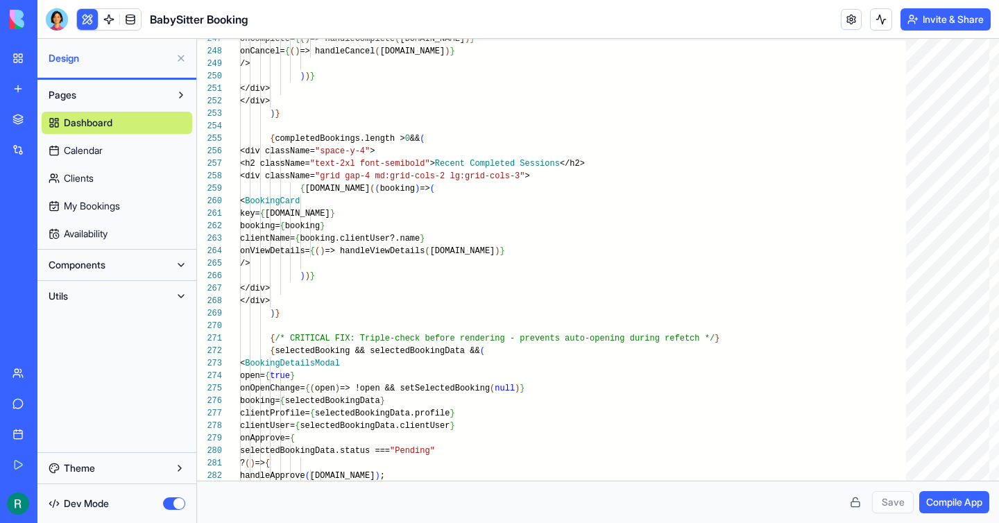
click at [175, 260] on button at bounding box center [181, 265] width 22 height 22
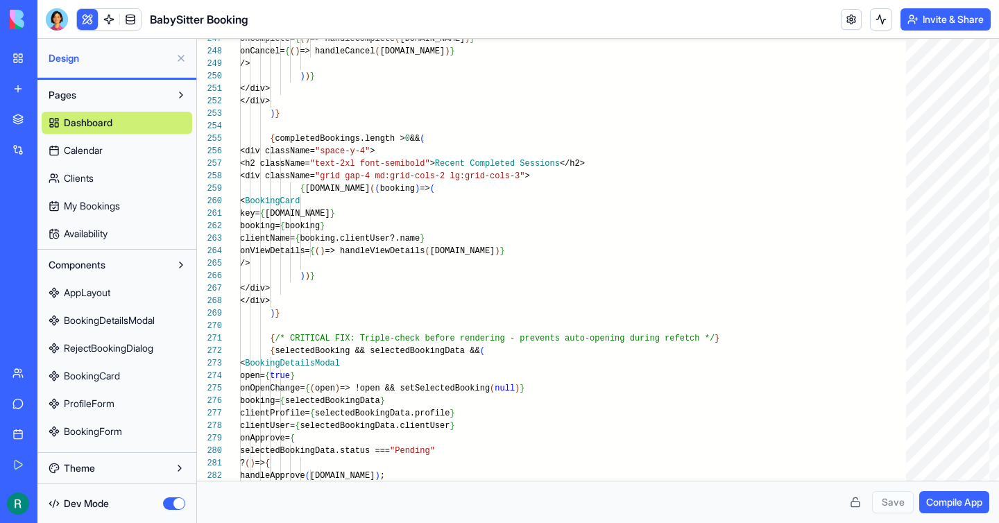
click at [177, 264] on button at bounding box center [181, 265] width 22 height 22
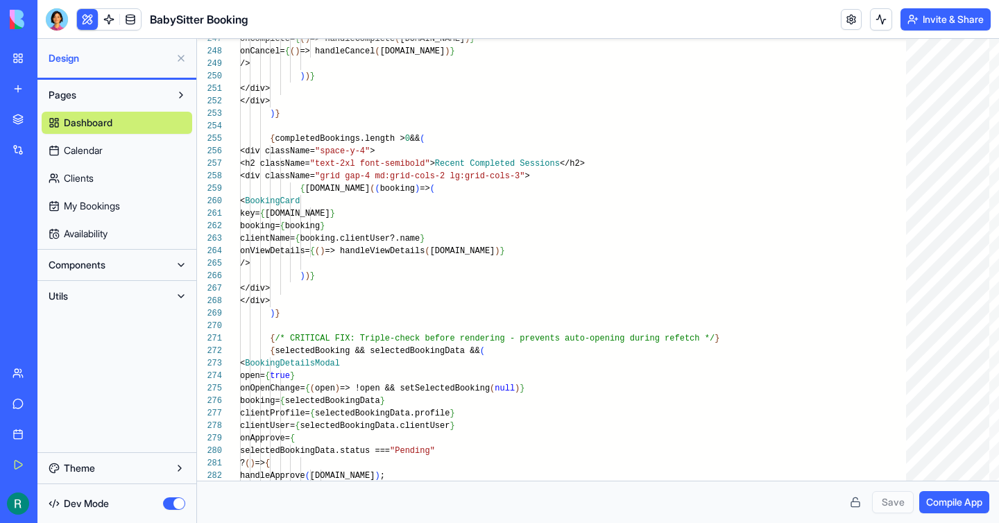
click at [180, 289] on button at bounding box center [181, 296] width 22 height 22
click at [118, 323] on span "BookingUtils" at bounding box center [91, 324] width 54 height 14
click at [119, 323] on span "BookingUtils" at bounding box center [91, 324] width 55 height 14
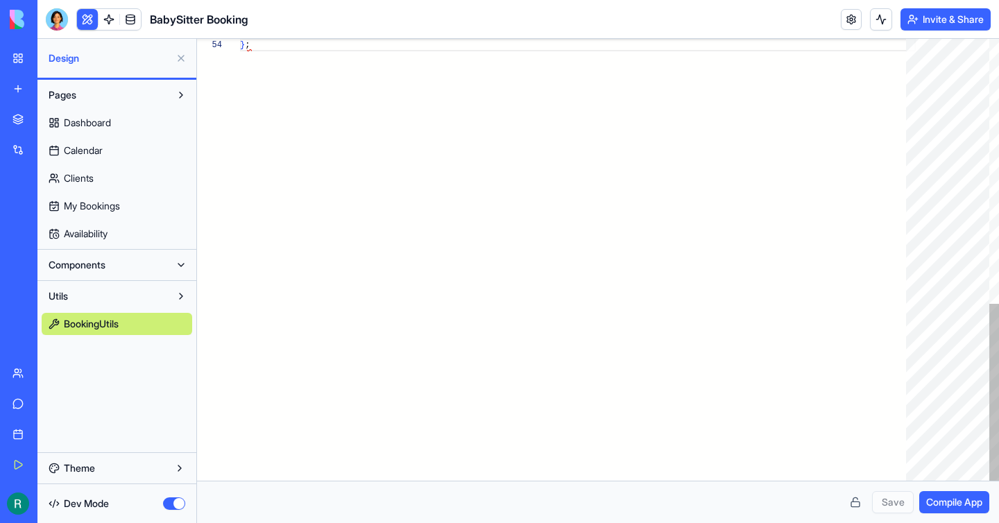
scroll to position [37, 10]
click at [110, 121] on span "Dashboard" at bounding box center [87, 123] width 47 height 14
type textarea "*"
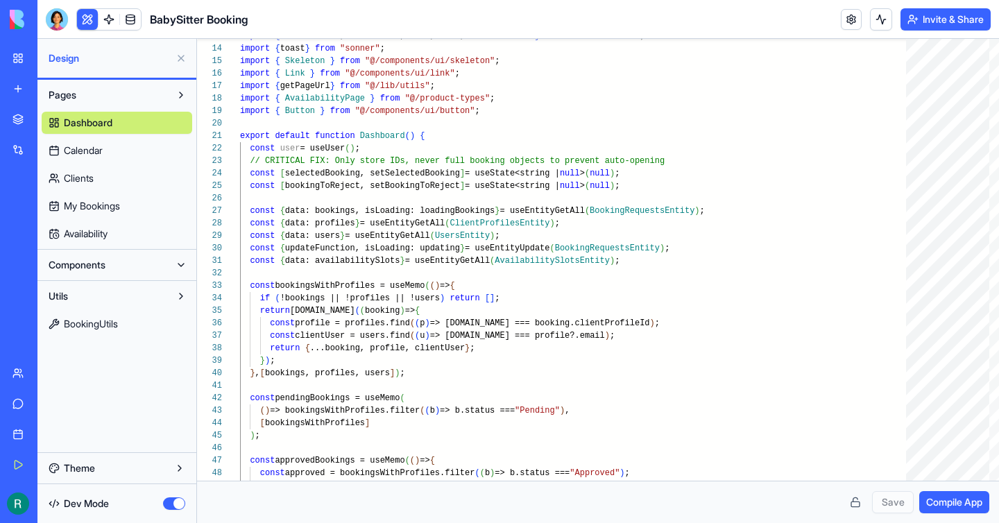
click at [183, 54] on button at bounding box center [181, 58] width 22 height 22
